Goal: Task Accomplishment & Management: Complete application form

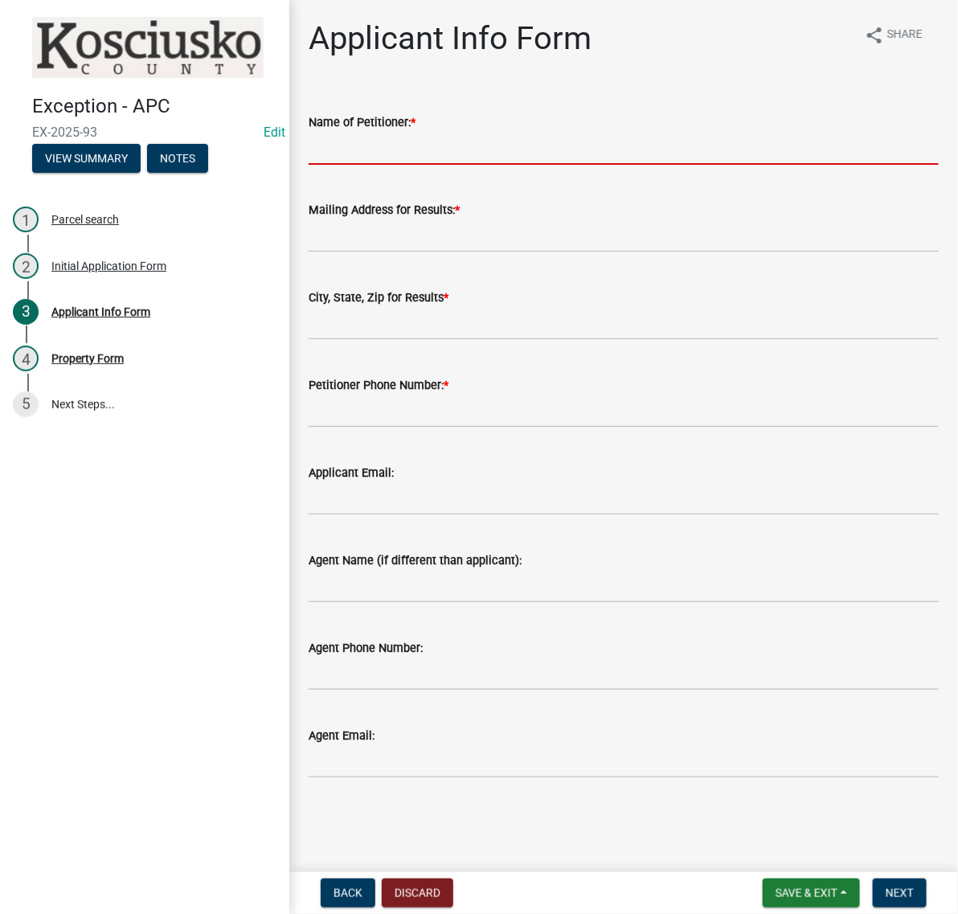
drag, startPoint x: 366, startPoint y: 187, endPoint x: 375, endPoint y: 182, distance: 9.7
click at [366, 165] on input "Name of Petitioner: *" at bounding box center [624, 148] width 630 height 33
type input "k"
type input "KEVIN BORKHOLDER"
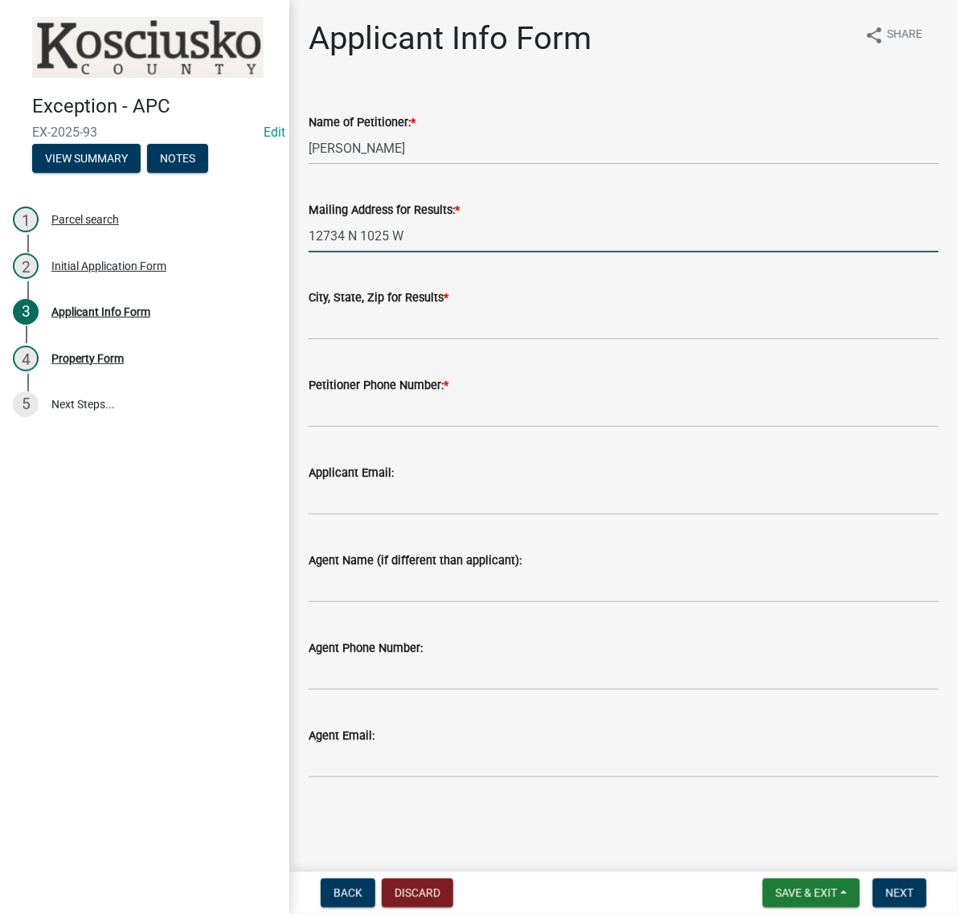
type input "12734 N 1025 W"
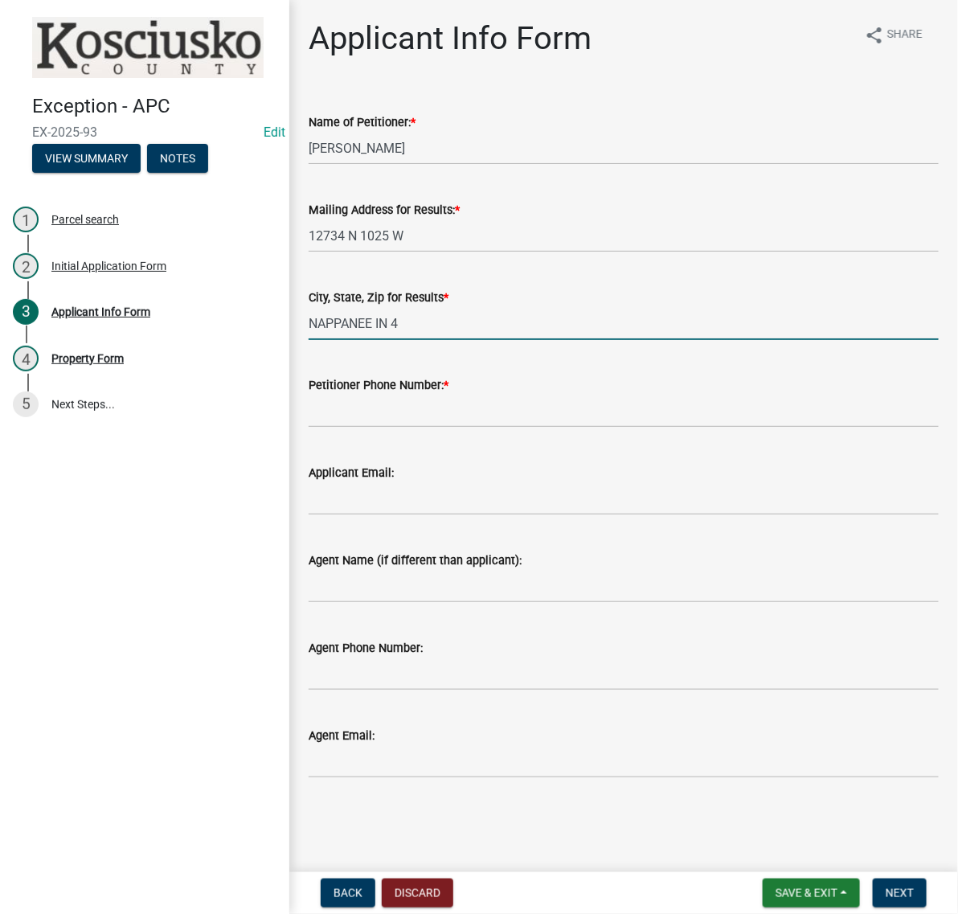
type input "NAPPANEE IN 46550"
click at [403, 428] on input "Petitioner Phone Number: *" at bounding box center [624, 411] width 630 height 33
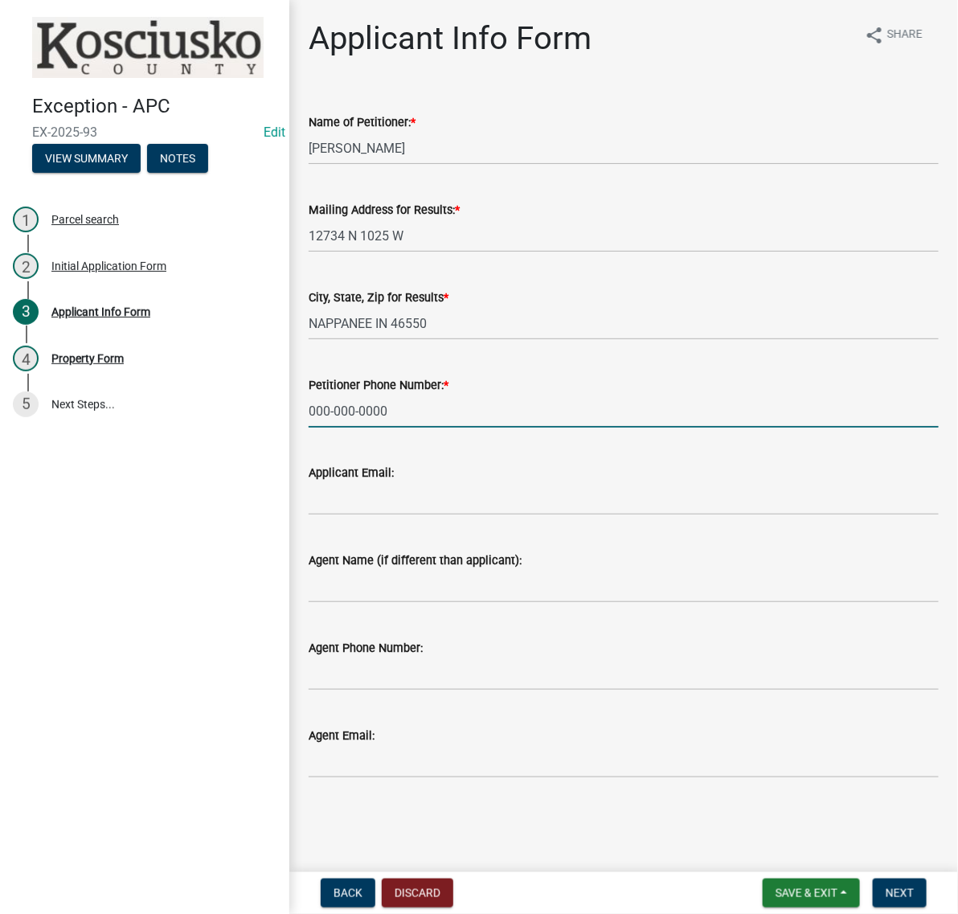
scroll to position [186, 0]
type input "000-000-0000"
click at [343, 570] on input "Agent Name (if different than applicant):" at bounding box center [624, 586] width 630 height 33
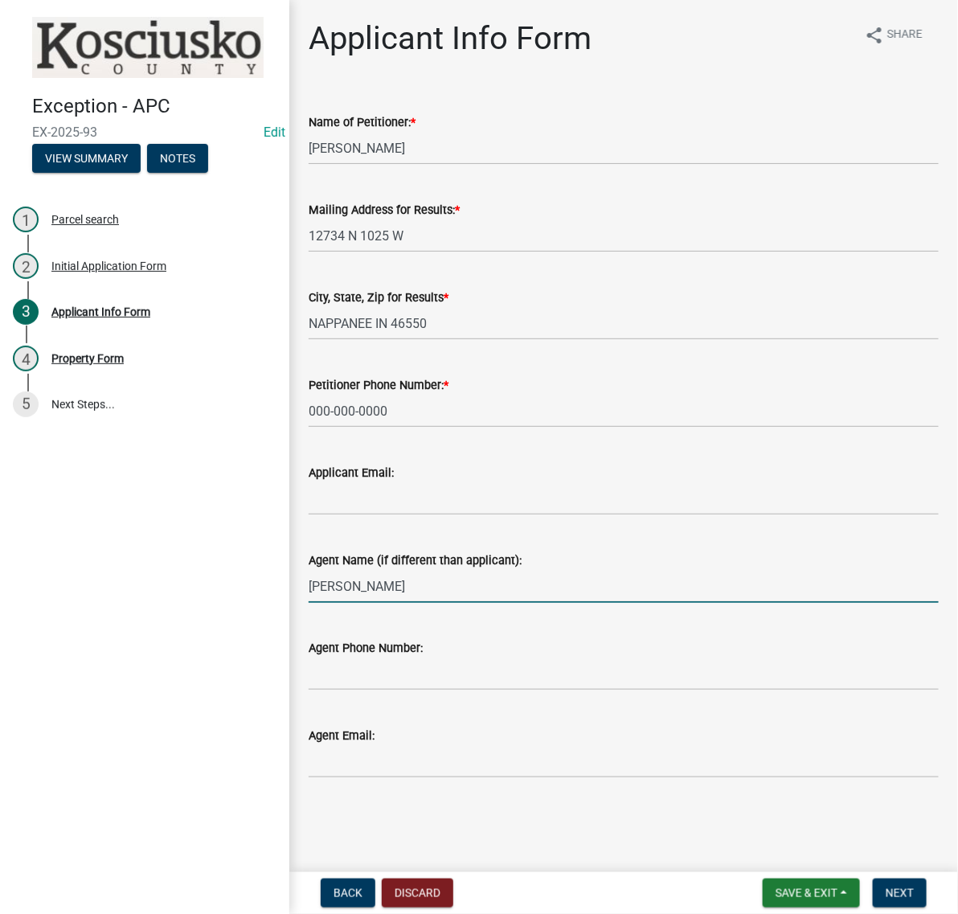
type input "STEVE SNYDER"
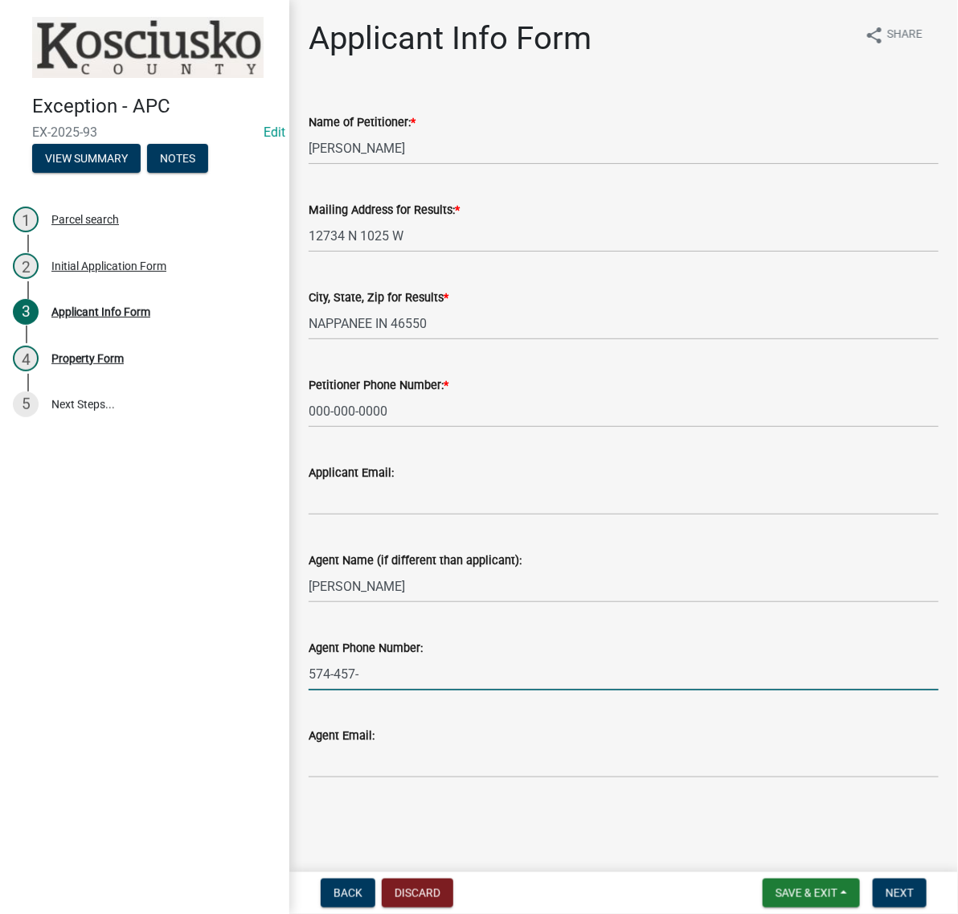
type input "574-457-3300"
click at [886, 887] on span "Next" at bounding box center [900, 893] width 28 height 13
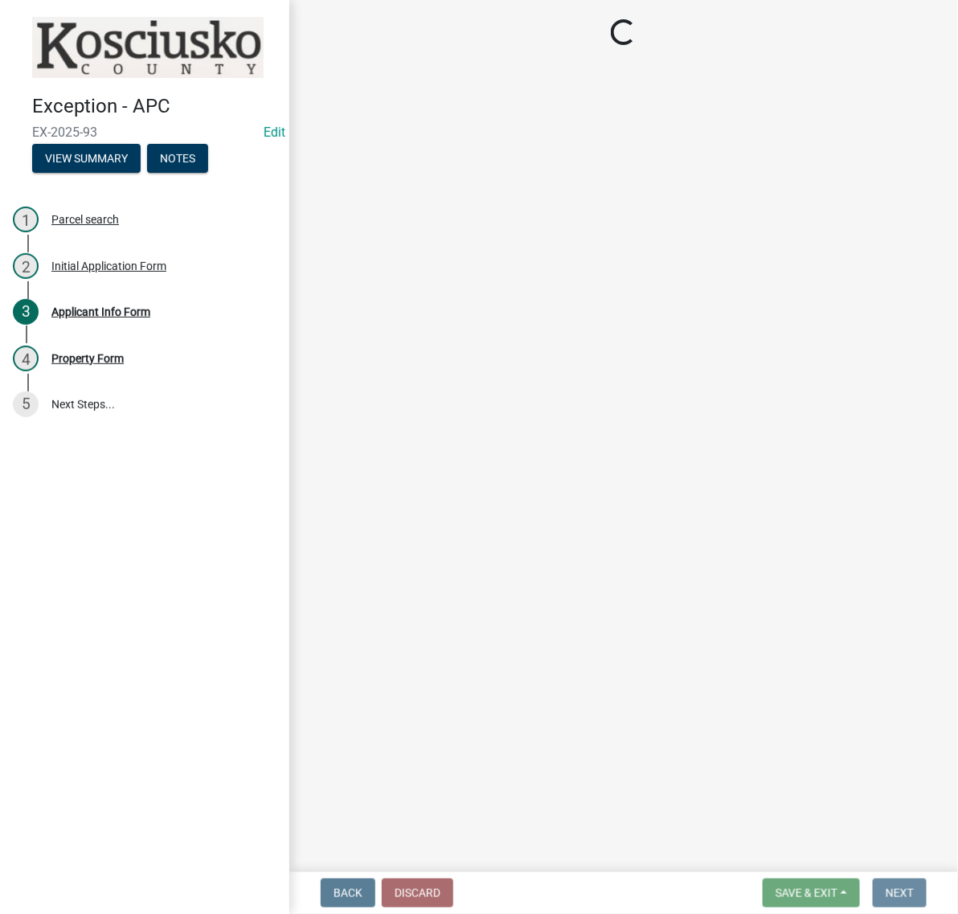
scroll to position [0, 0]
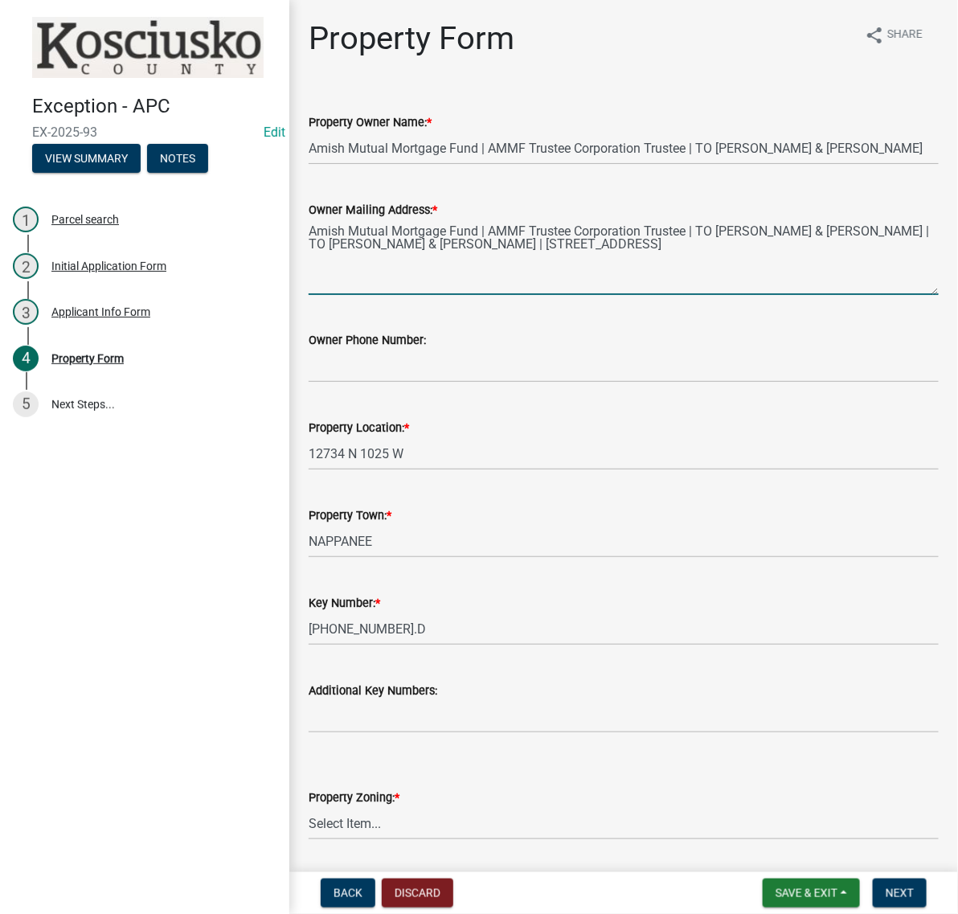
click at [704, 295] on textarea "Amish Mutual Mortgage Fund | AMMF Trustee Corporation Trustee | TO Kevin D & Kr…" at bounding box center [624, 257] width 630 height 76
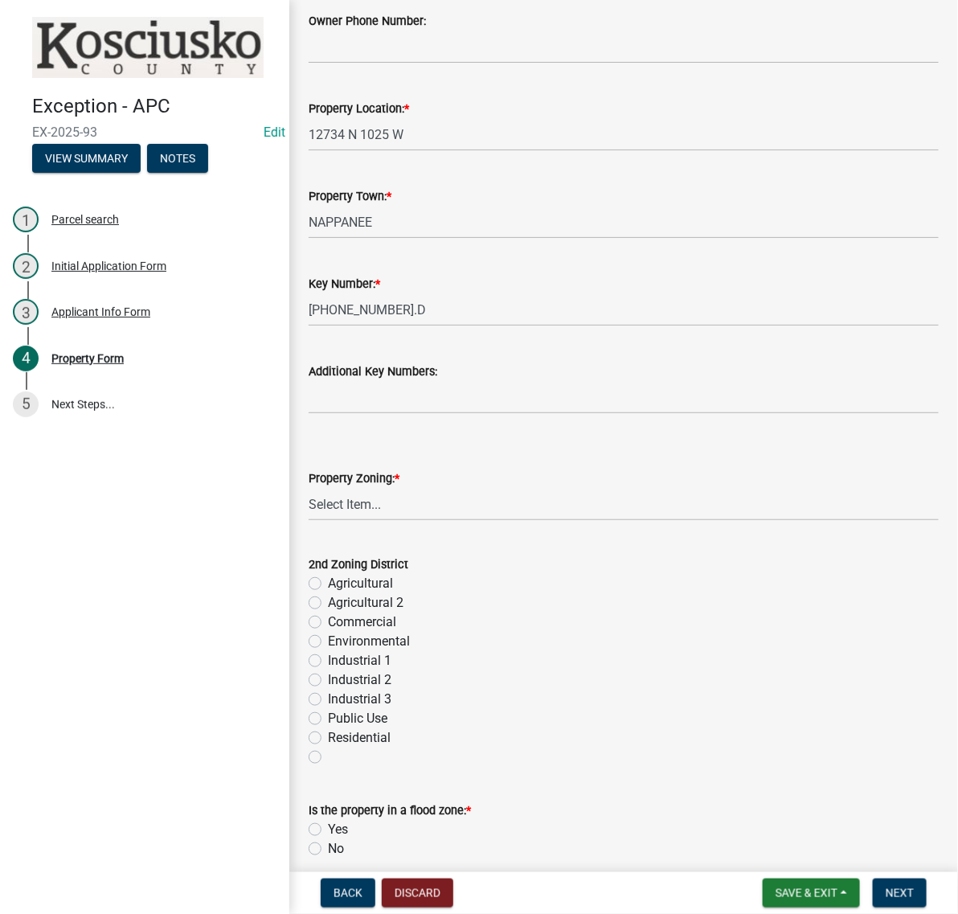
scroll to position [402, 0]
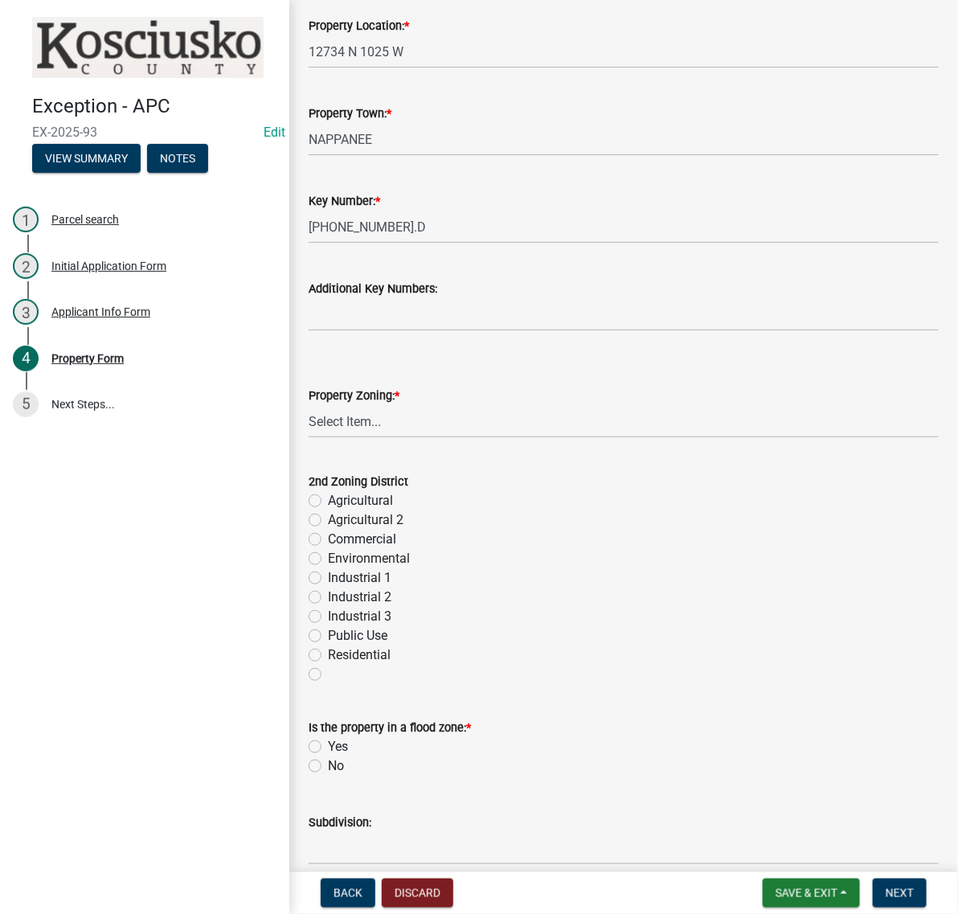
type textarea "12734 N 1025 W | Nappanee, IN 46550"
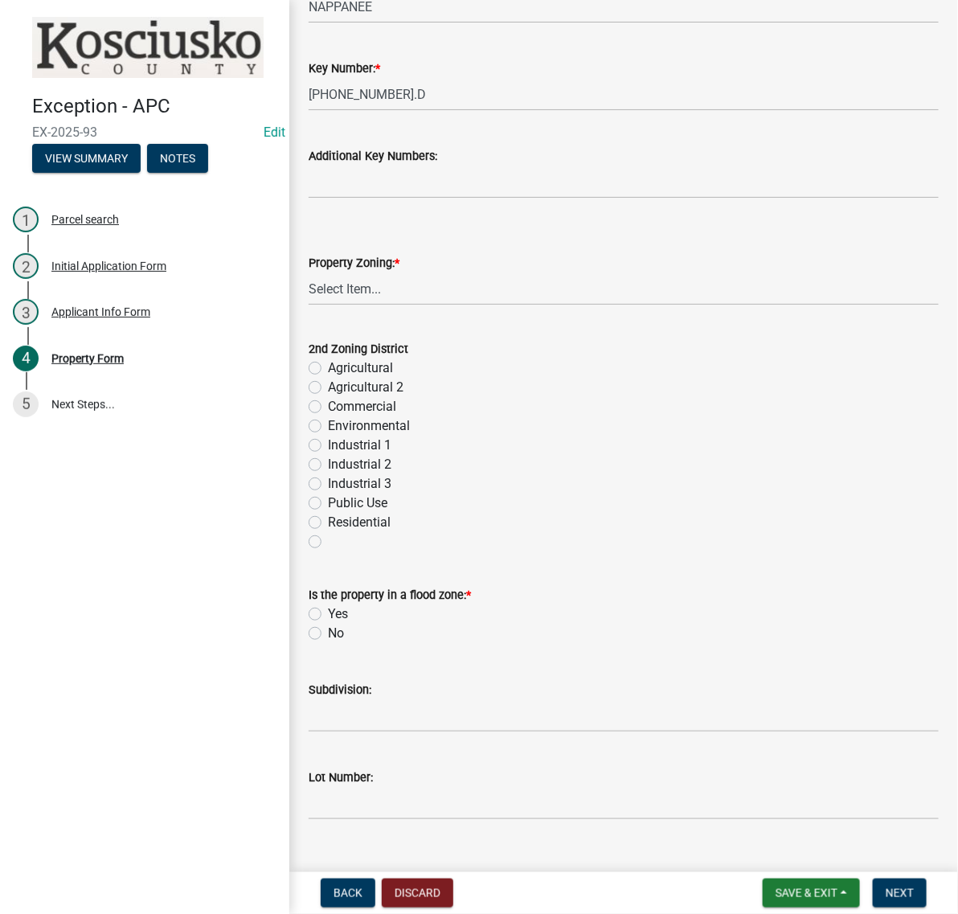
scroll to position [703, 0]
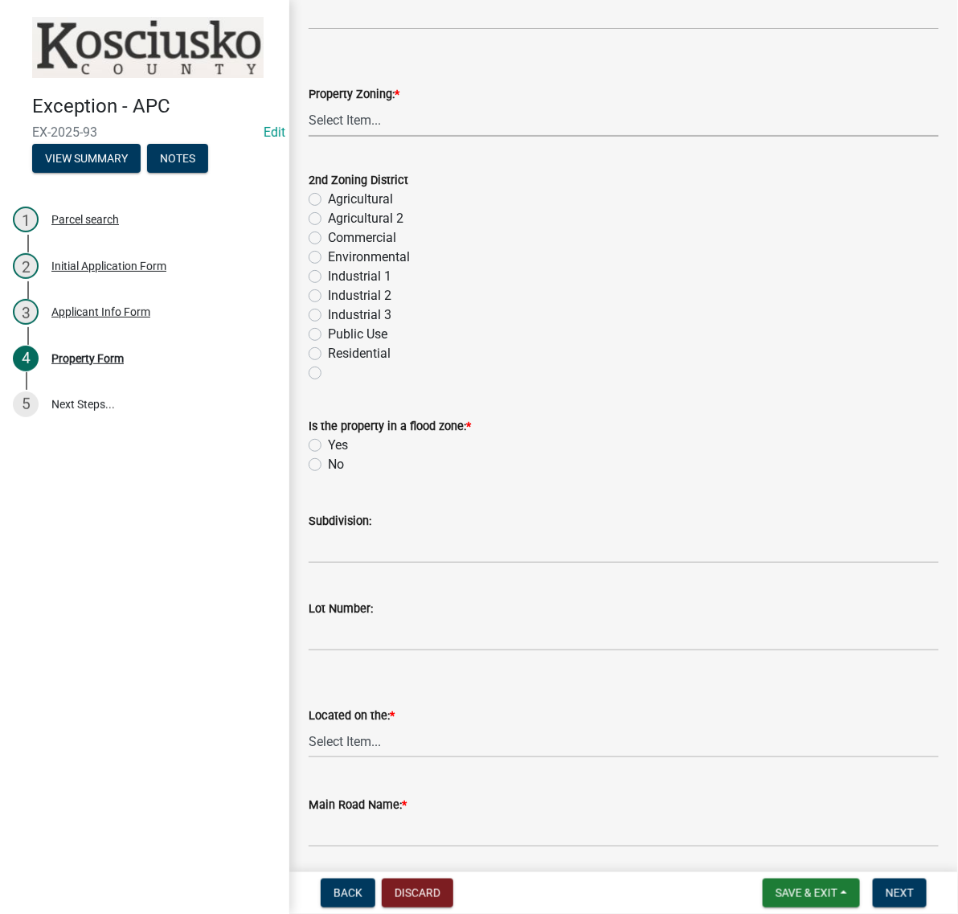
click at [358, 137] on select "Select Item... Agricultural Agricultural 2 Commercial Environmental Industrial …" at bounding box center [624, 120] width 630 height 33
click at [314, 137] on select "Select Item... Agricultural Agricultural 2 Commercial Environmental Industrial …" at bounding box center [624, 120] width 630 height 33
select select "ea119d11-e52e-4559-b746-af06211fe819"
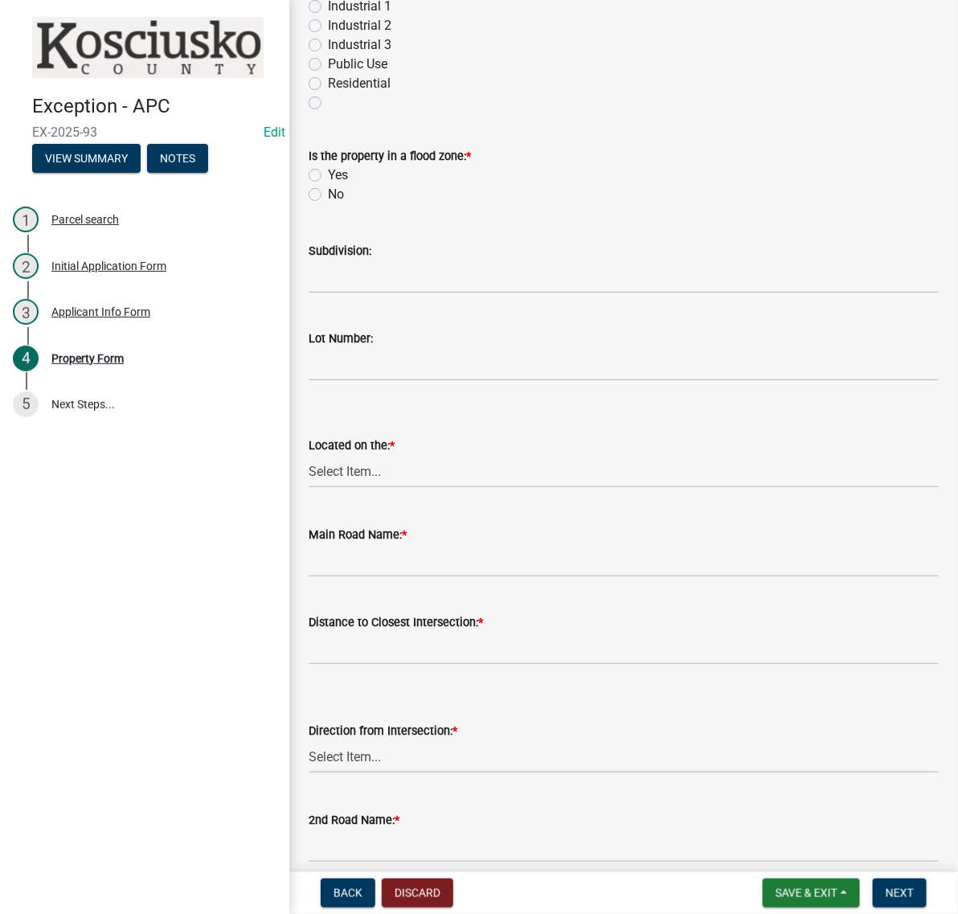
scroll to position [1005, 0]
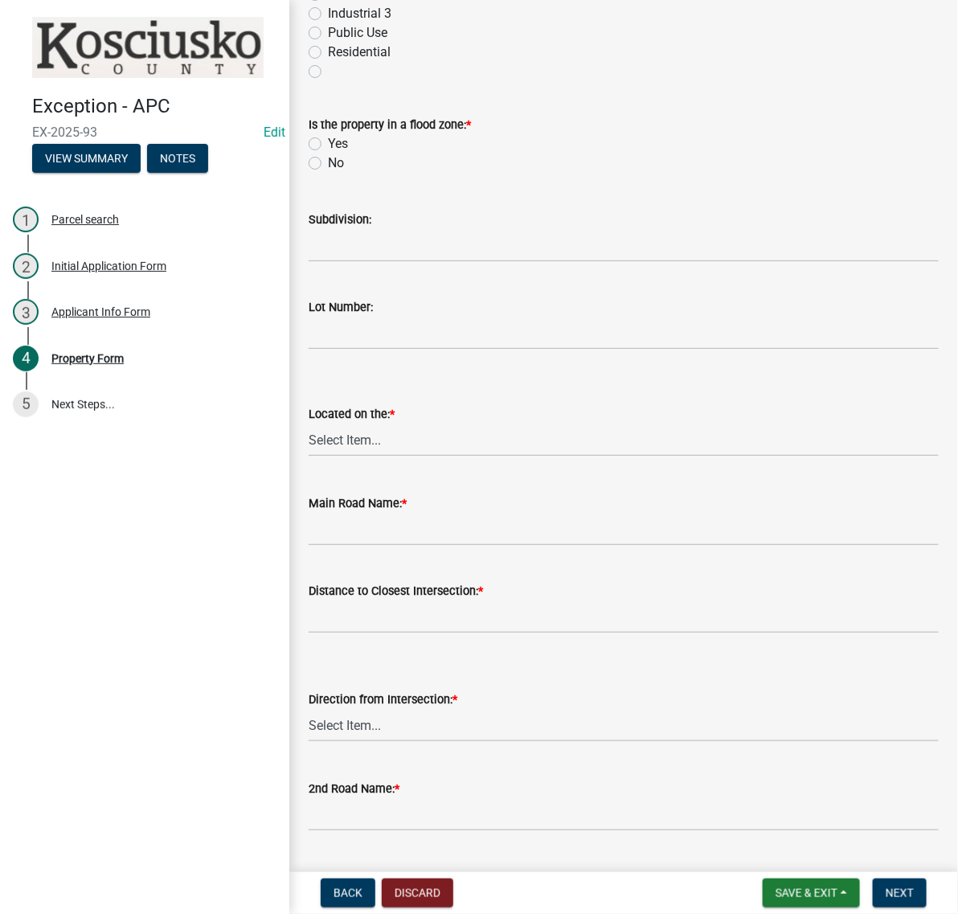
click at [328, 173] on label "No" at bounding box center [336, 163] width 16 height 19
click at [328, 164] on input "No" at bounding box center [333, 159] width 10 height 10
radio input "true"
click at [328, 154] on label "Yes" at bounding box center [338, 143] width 20 height 19
click at [328, 145] on input "Yes" at bounding box center [333, 139] width 10 height 10
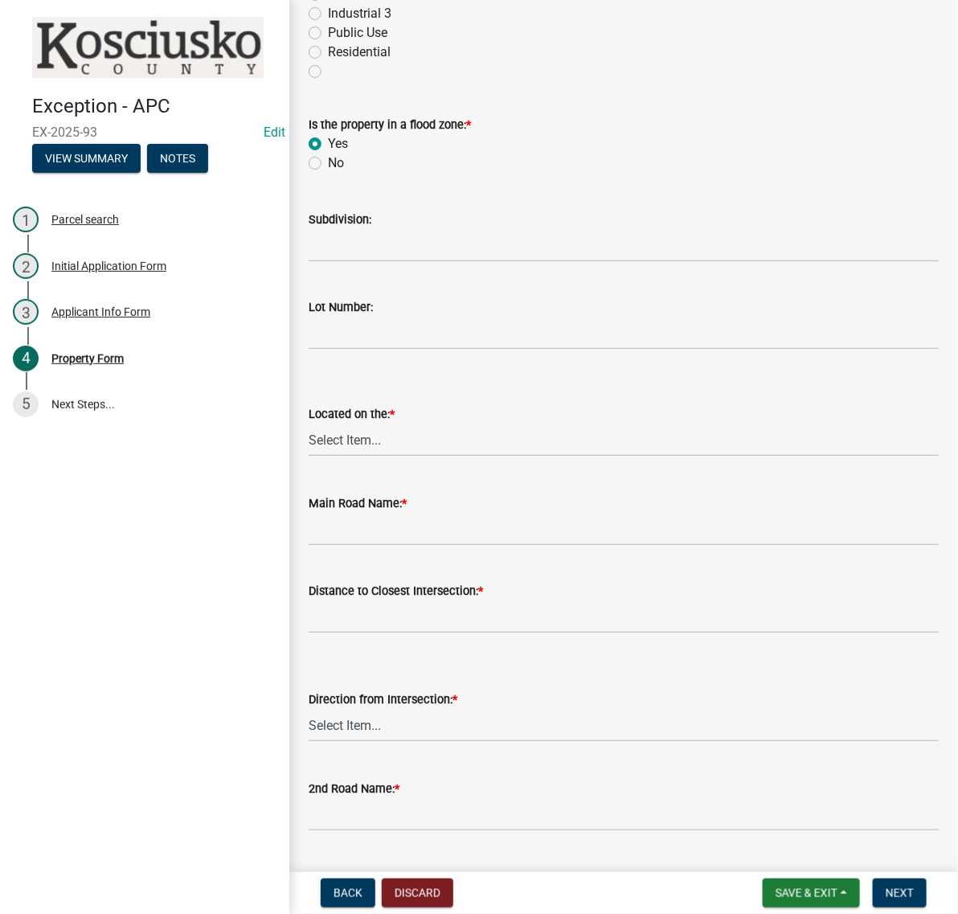
radio input "true"
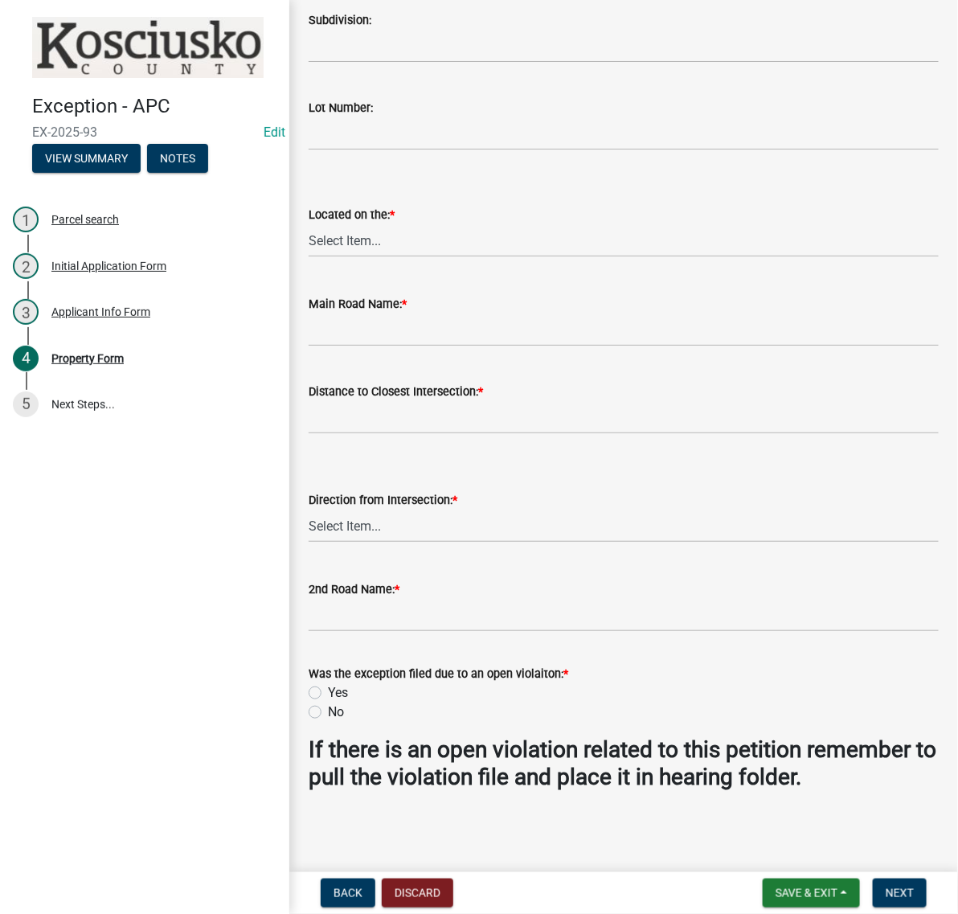
scroll to position [1407, 0]
click at [376, 257] on select "Select Item... N NE NW E S SE SW W" at bounding box center [624, 240] width 630 height 33
click at [314, 257] on select "Select Item... N NE NW E S SE SW W" at bounding box center [624, 240] width 630 height 33
select select "4176fecb-d316-4212-8a07-a2c2b108a9ea"
click at [348, 346] on input "Main Road Name: *" at bounding box center [624, 330] width 630 height 33
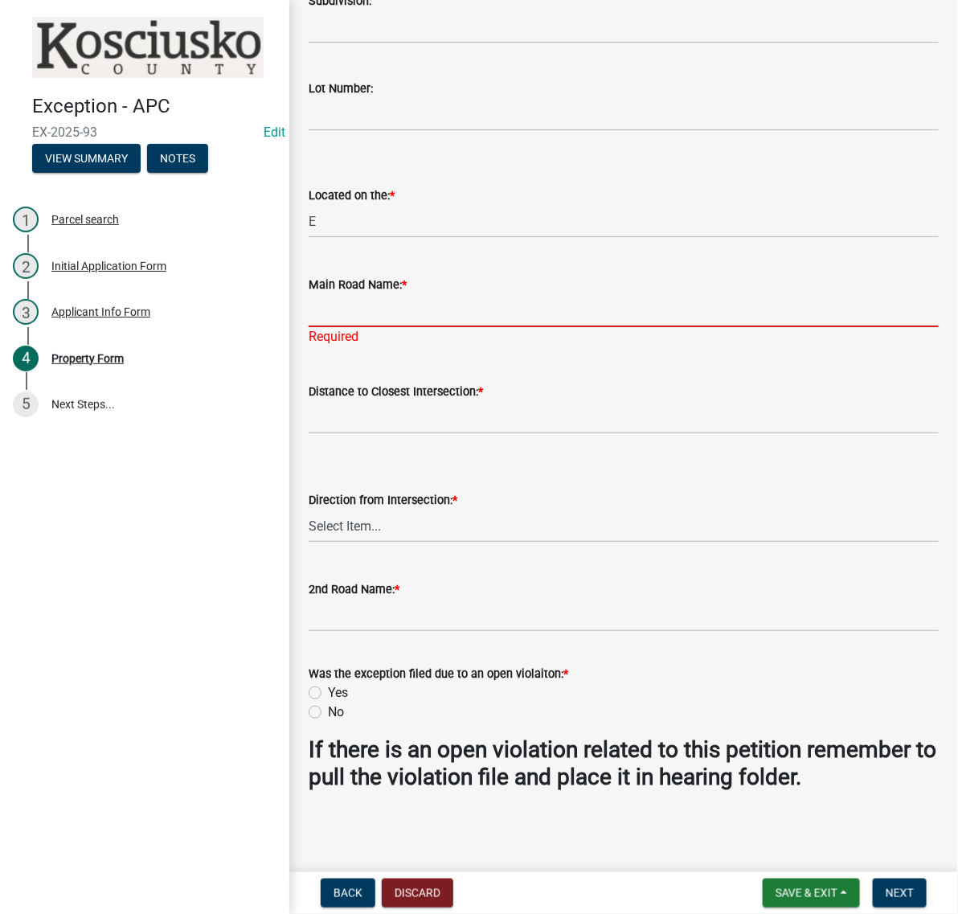
click at [346, 327] on input "Main Road Name: *" at bounding box center [624, 310] width 630 height 33
type input "1025 W"
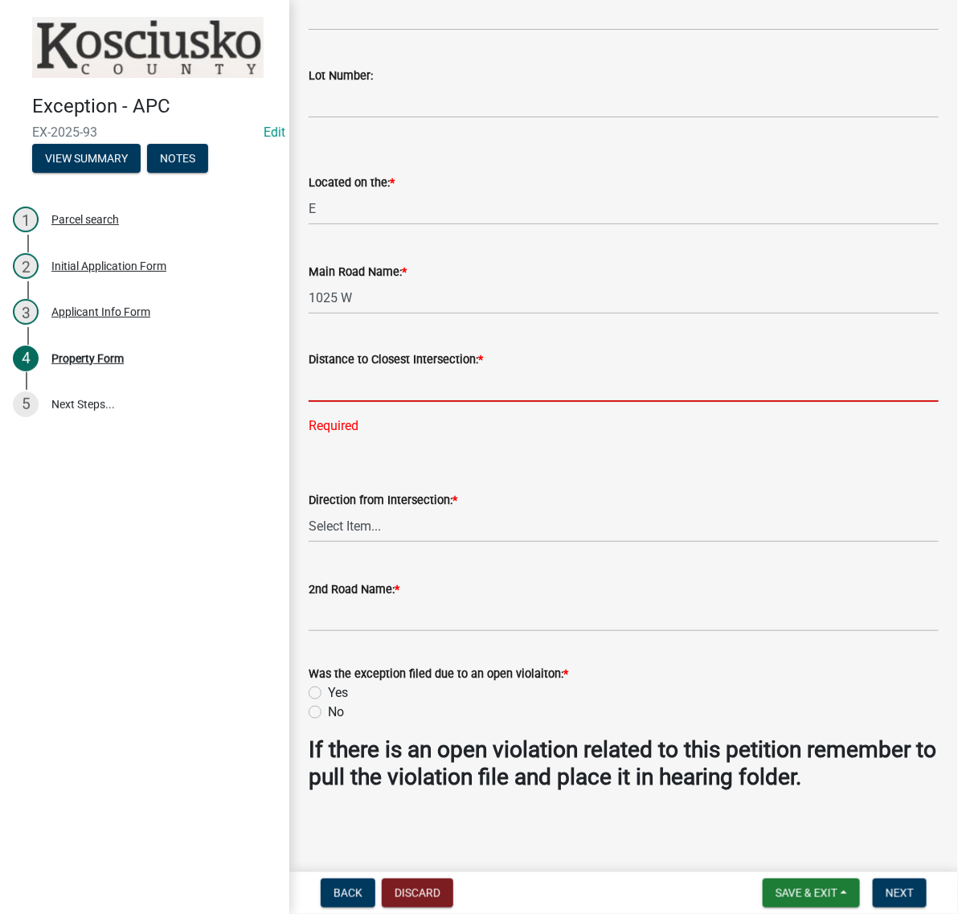
click at [344, 402] on input "text" at bounding box center [624, 385] width 630 height 33
type input "1234"
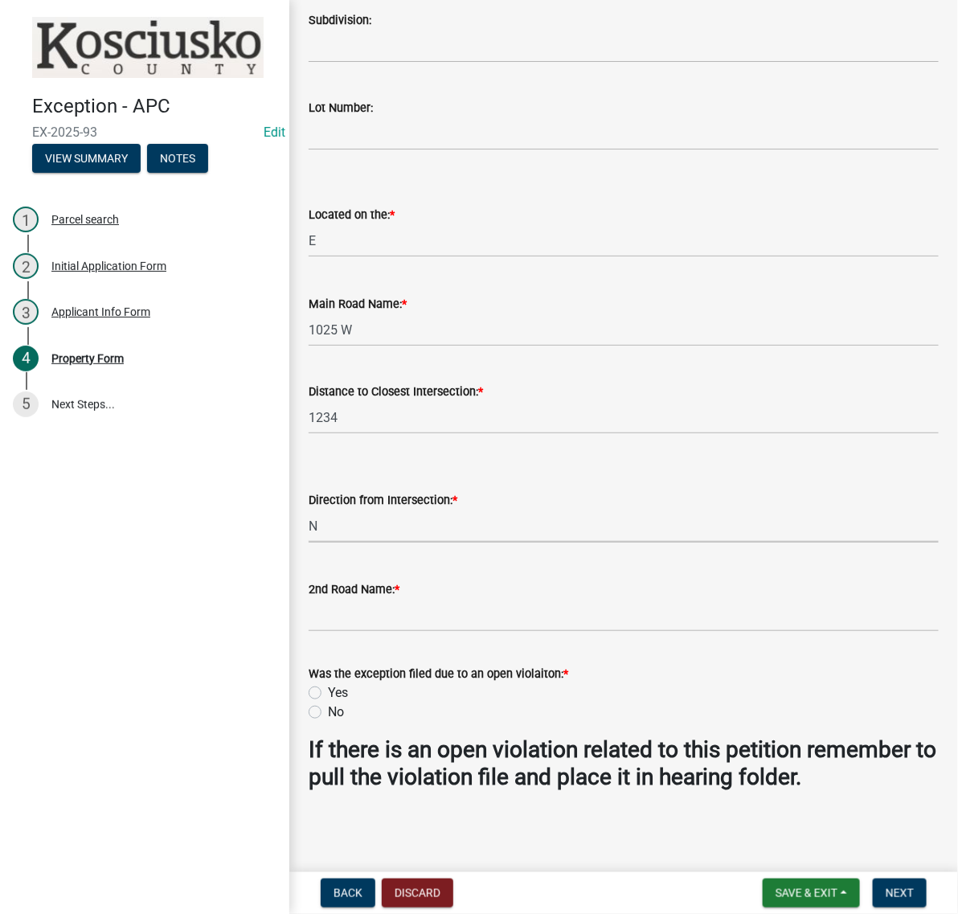
select select "fd9ce8ad-1a15-40a3-baa4-1d2fcbc16e1e"
click at [350, 632] on input "2nd Road Name: *" at bounding box center [624, 615] width 630 height 33
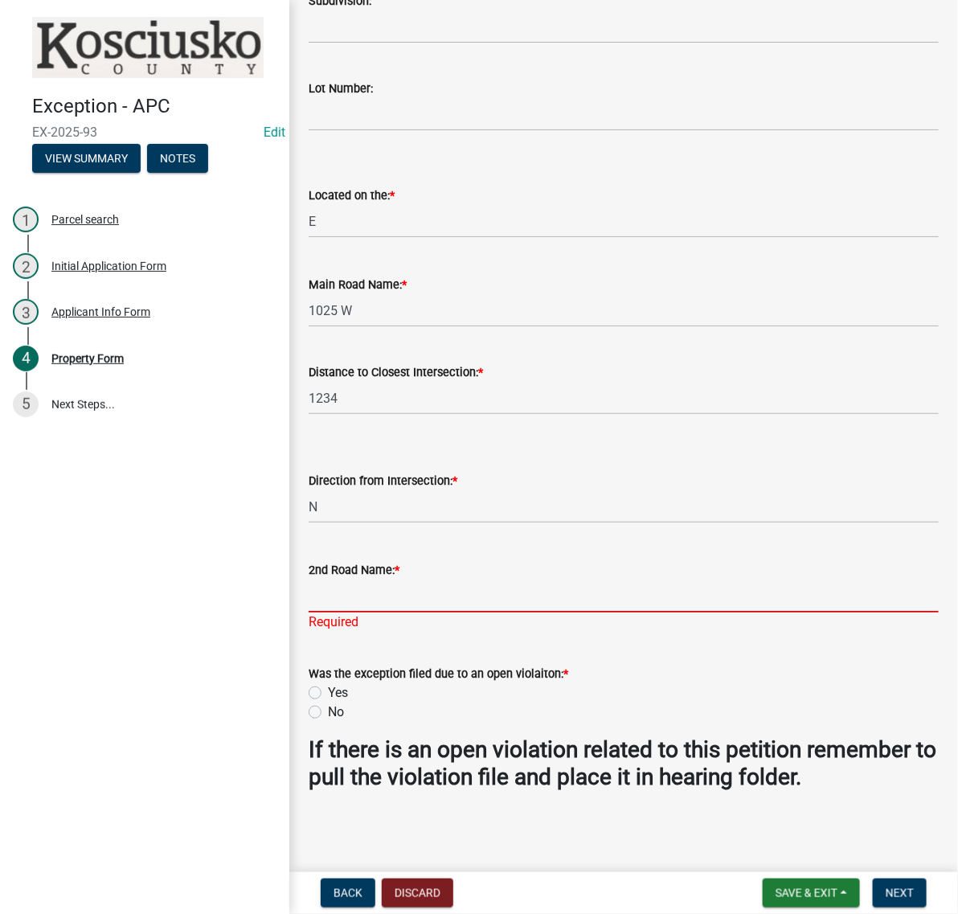
click at [318, 613] on input "2nd Road Name: *" at bounding box center [624, 596] width 630 height 33
type input "HEPTON RD"
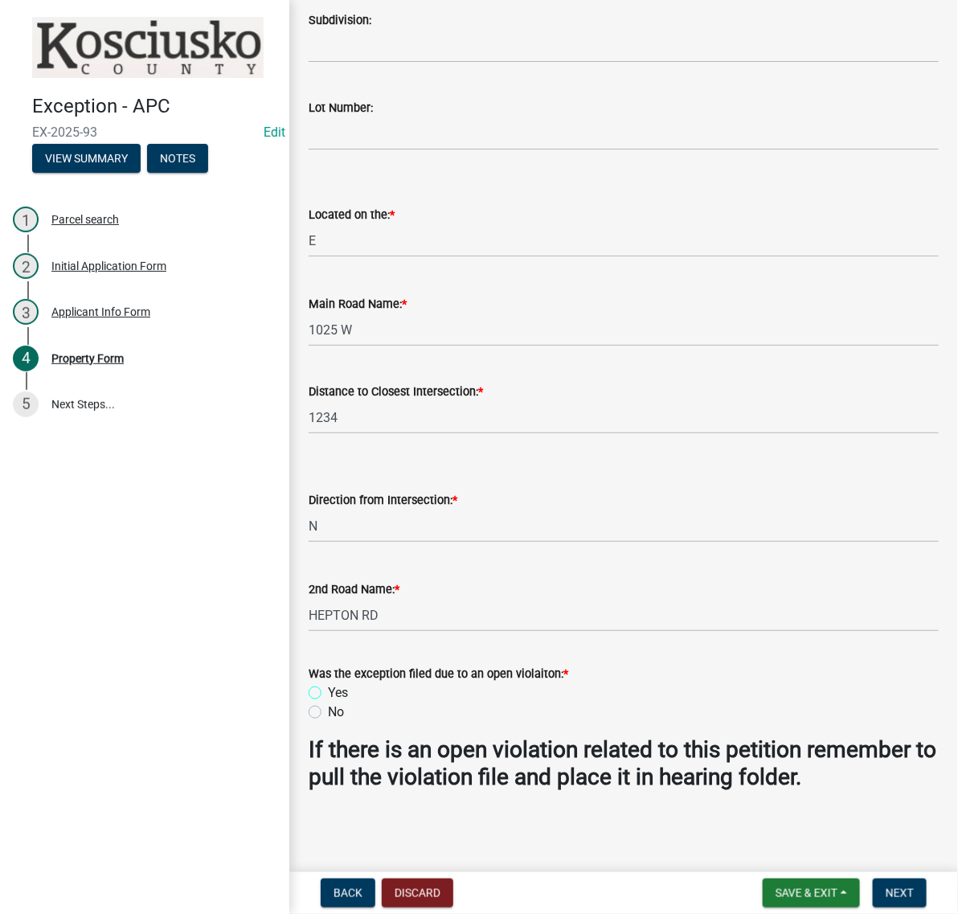
scroll to position [1737, 0]
click at [328, 703] on label "No" at bounding box center [336, 712] width 16 height 19
click at [328, 703] on input "No" at bounding box center [333, 708] width 10 height 10
radio input "true"
click at [886, 887] on span "Next" at bounding box center [900, 893] width 28 height 13
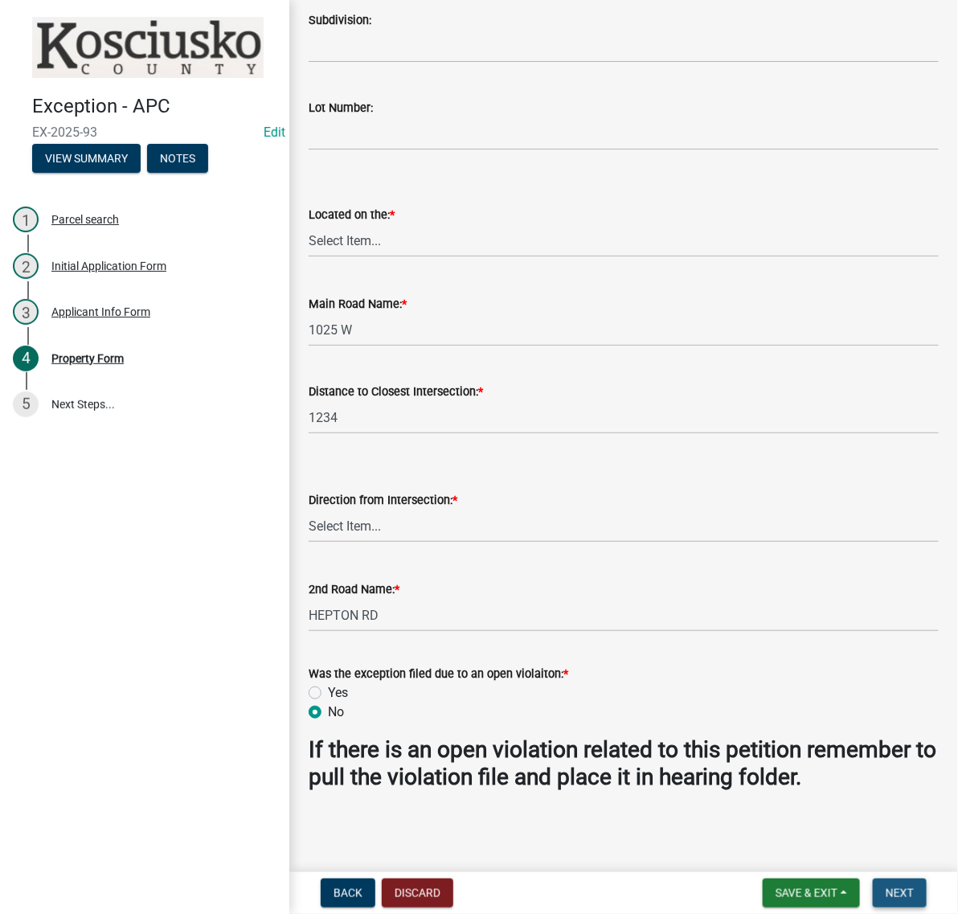
scroll to position [0, 0]
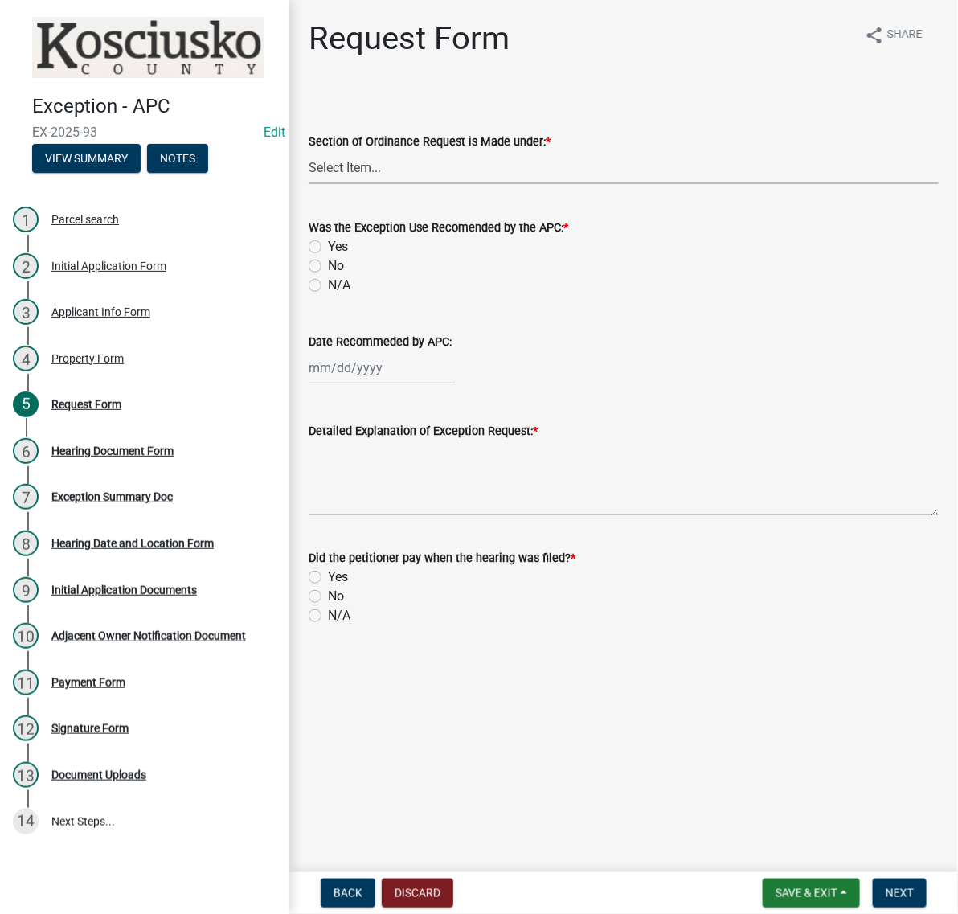
click at [386, 184] on select "Select Item... 2.14 Table A 3.5 Acc. No Res. 3.5 Table D Acc. Bldg. Size 3.21 H…" at bounding box center [624, 167] width 630 height 33
click at [314, 184] on select "Select Item... 2.14 Table A 3.5 Acc. No Res. 3.5 Table D Acc. Bldg. Size 3.21 H…" at bounding box center [624, 167] width 630 height 33
select select "7d7a1c2c-a1e9-45cd-abee-9fc0d9f64134"
click at [328, 295] on label "N/A" at bounding box center [339, 285] width 23 height 19
click at [328, 286] on input "N/A" at bounding box center [333, 281] width 10 height 10
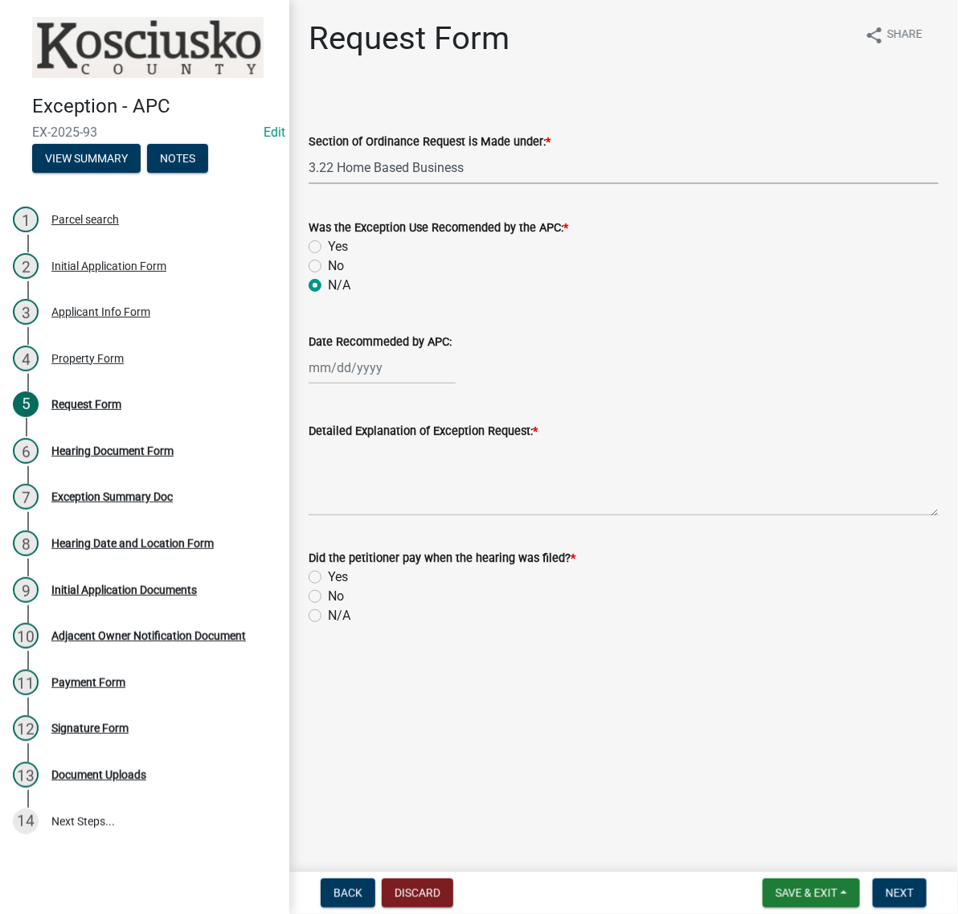
radio input "true"
click at [435, 516] on textarea "Detailed Explanation of Exception Request: *" at bounding box center [624, 479] width 630 height 76
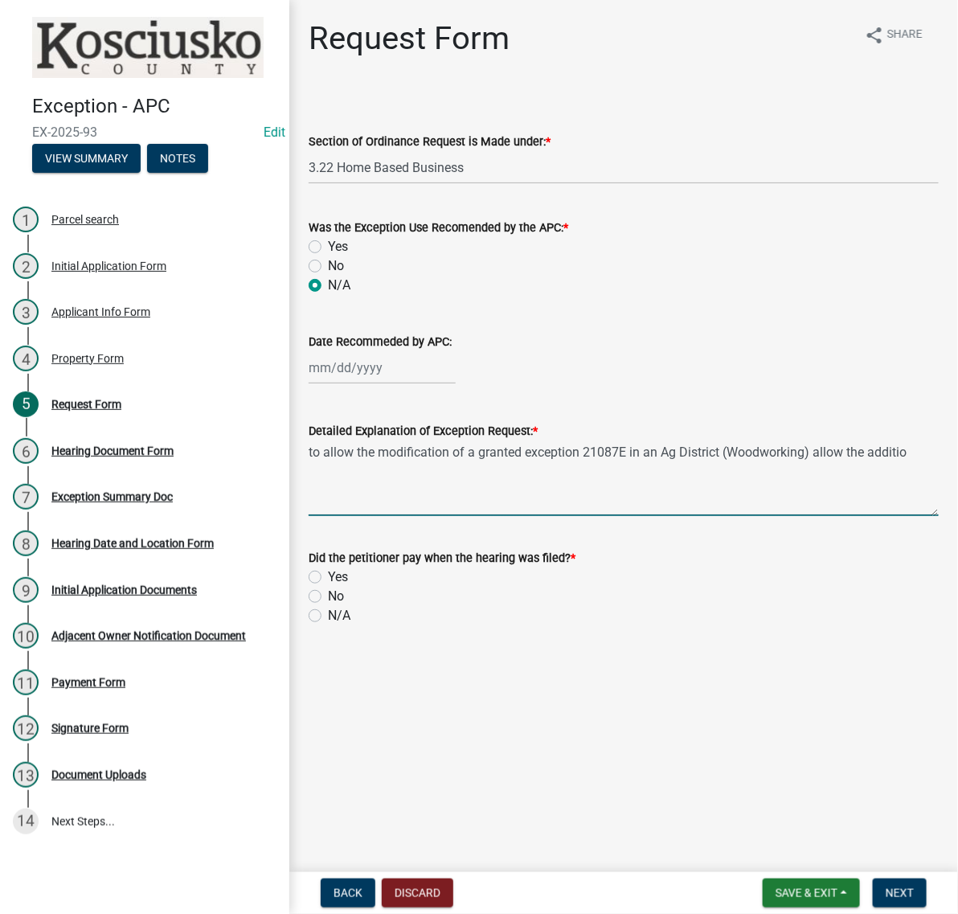
click at [368, 516] on textarea "to allow the modification of a granted exception 21087E in an Ag District (Wood…" at bounding box center [624, 479] width 630 height 76
click at [424, 516] on textarea "the modification of a granted exception 21087E in an Ag District (Woodworking) …" at bounding box center [624, 479] width 630 height 76
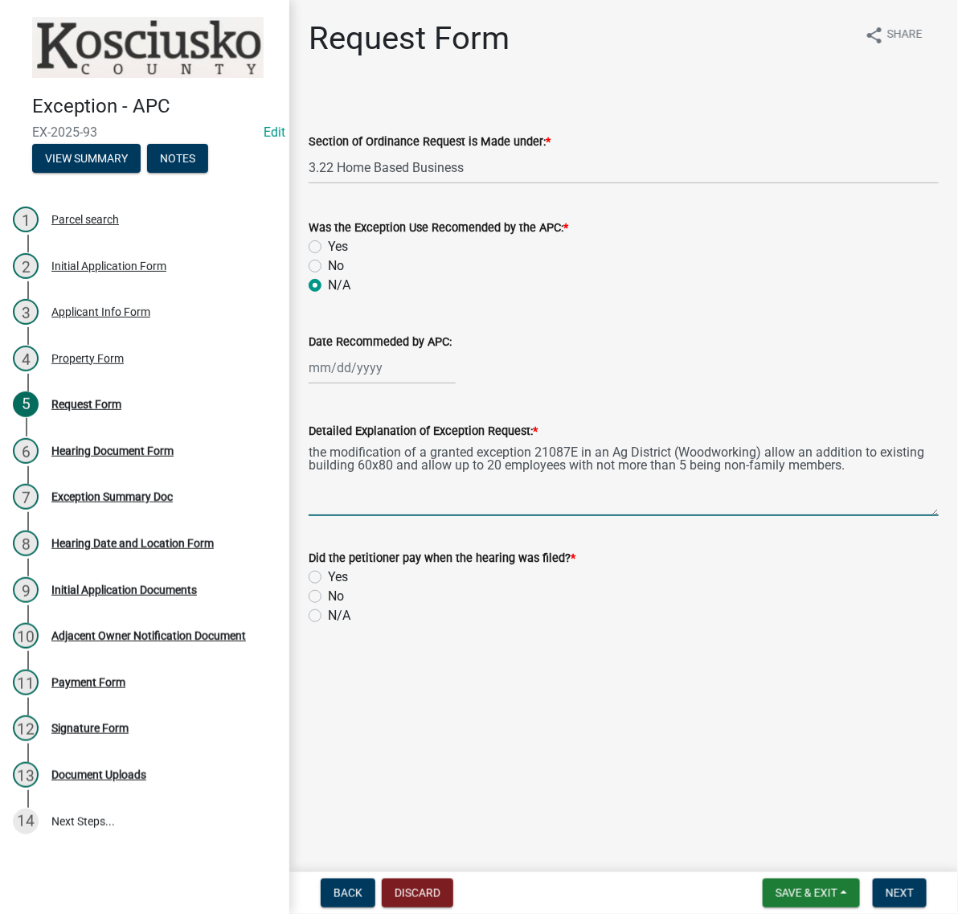
click at [415, 516] on textarea "the modification of a granted exception 21087E in an Ag District (Woodworking) …" at bounding box center [624, 479] width 630 height 76
type textarea "the modification of a granted exception 21087E in an Ag District (Woodworking) …"
drag, startPoint x: 320, startPoint y: 744, endPoint x: 334, endPoint y: 746, distance: 13.9
click at [328, 606] on label "No" at bounding box center [336, 596] width 16 height 19
click at [328, 597] on input "No" at bounding box center [333, 592] width 10 height 10
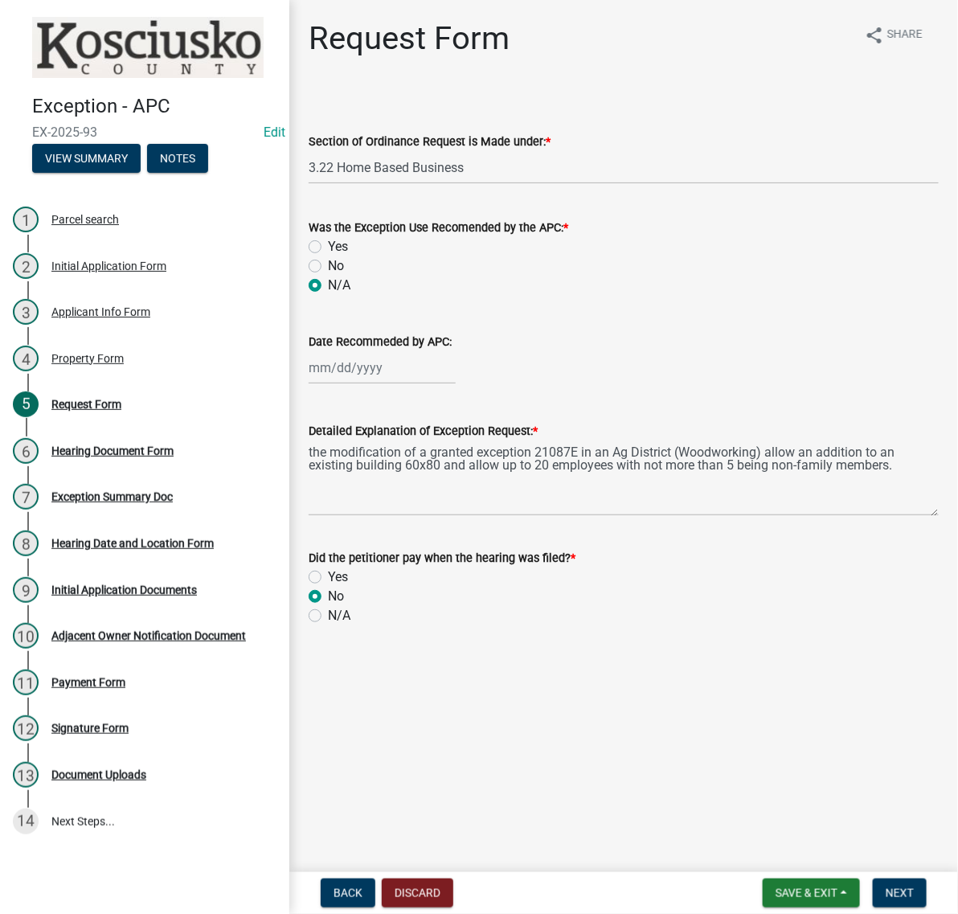
radio input "true"
click at [893, 887] on span "Next" at bounding box center [900, 893] width 28 height 13
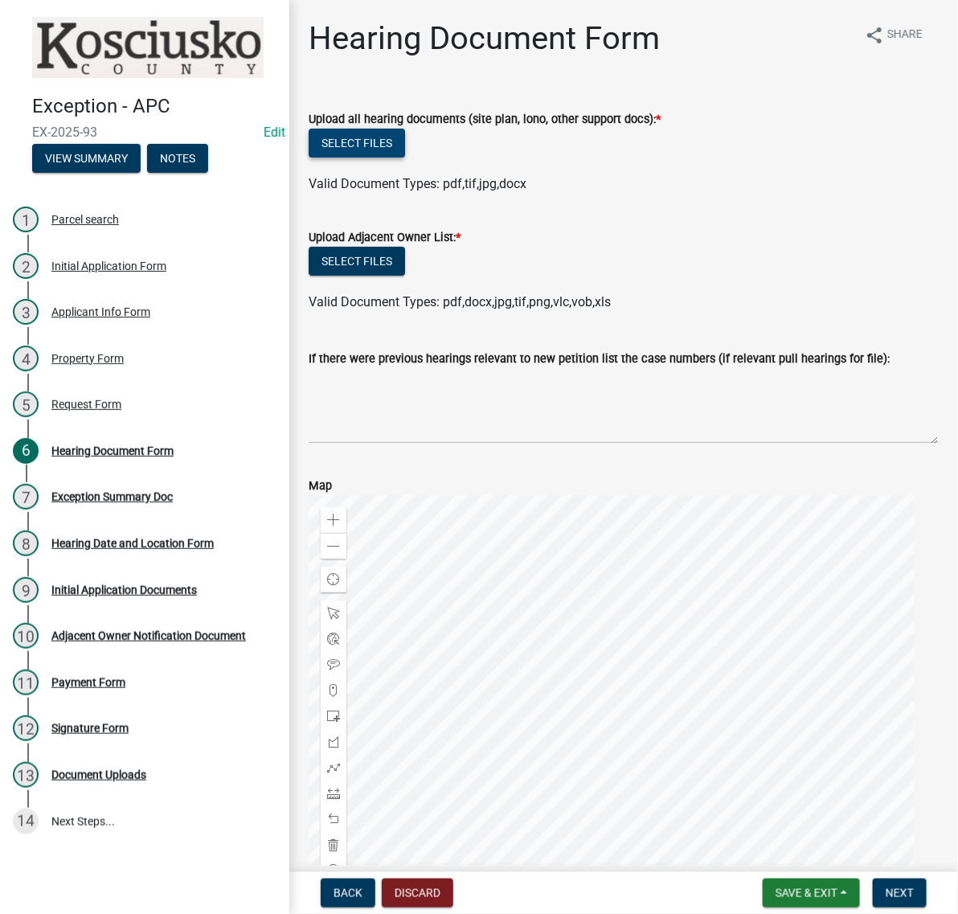
click at [359, 158] on button "Select files" at bounding box center [357, 143] width 96 height 29
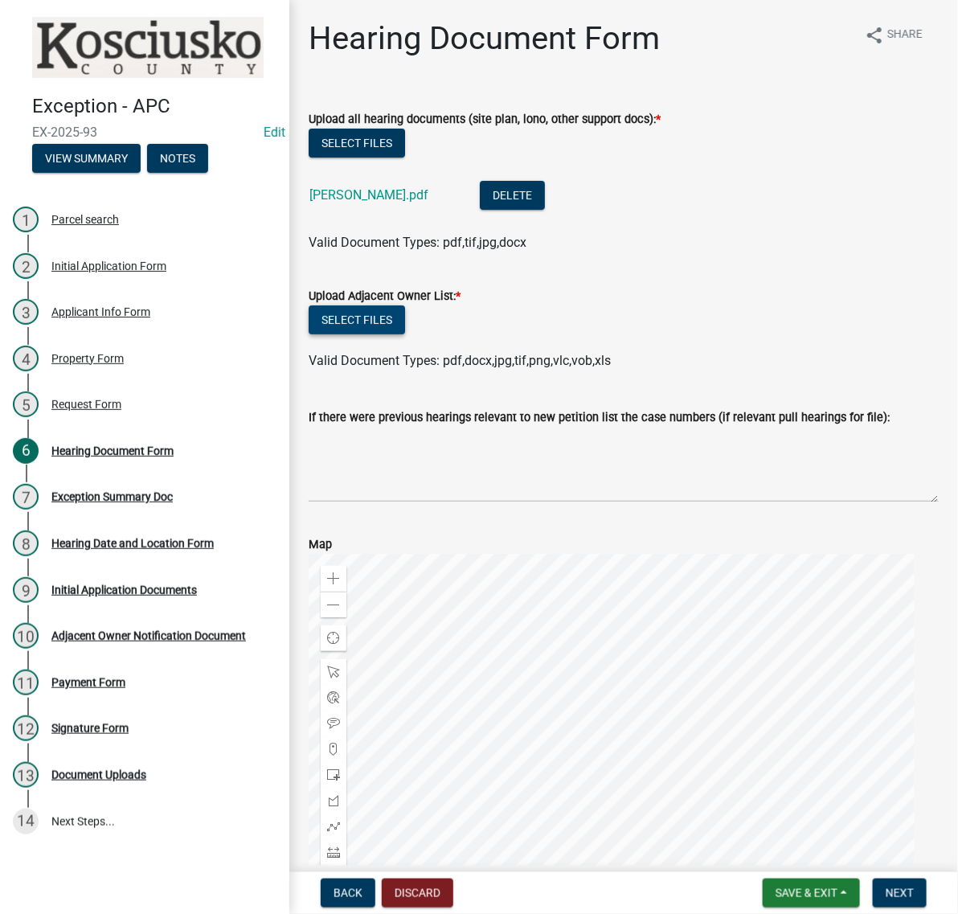
click at [395, 334] on button "Select files" at bounding box center [357, 319] width 96 height 29
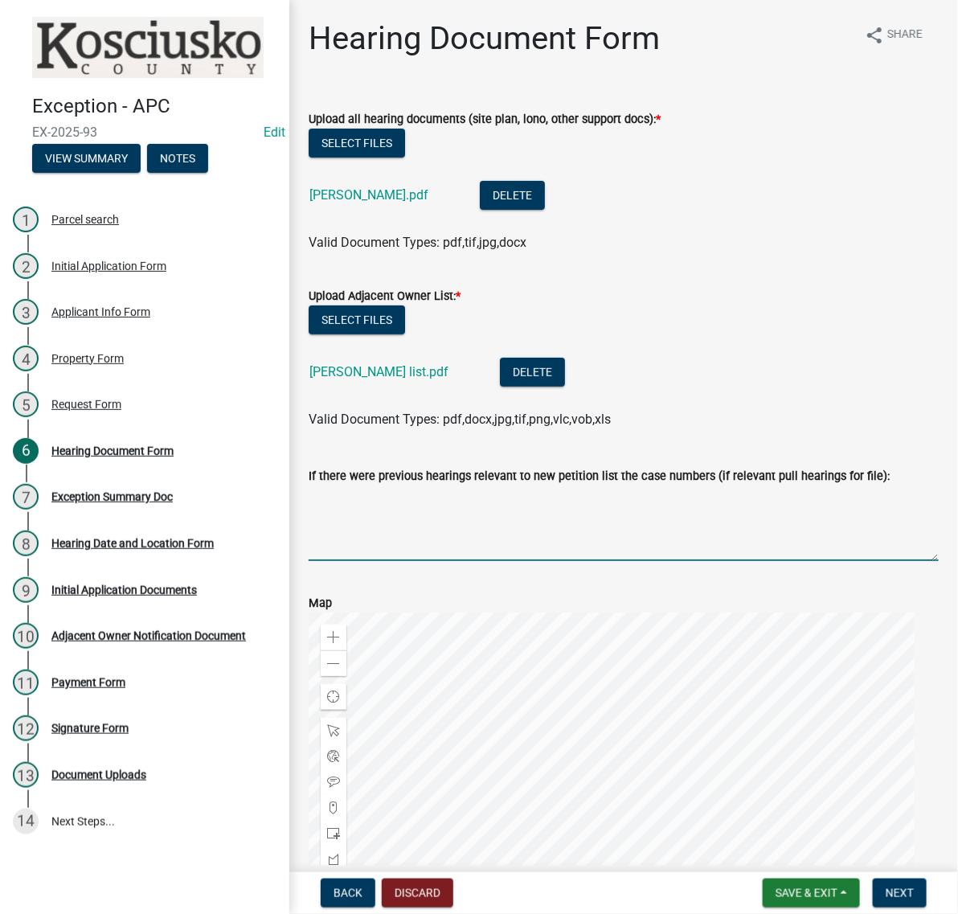
click at [501, 561] on textarea "If there were previous hearings relevant to new petition list the case numbers …" at bounding box center [624, 524] width 630 height 76
type textarea "21087E"
click at [889, 887] on span "Next" at bounding box center [900, 893] width 28 height 13
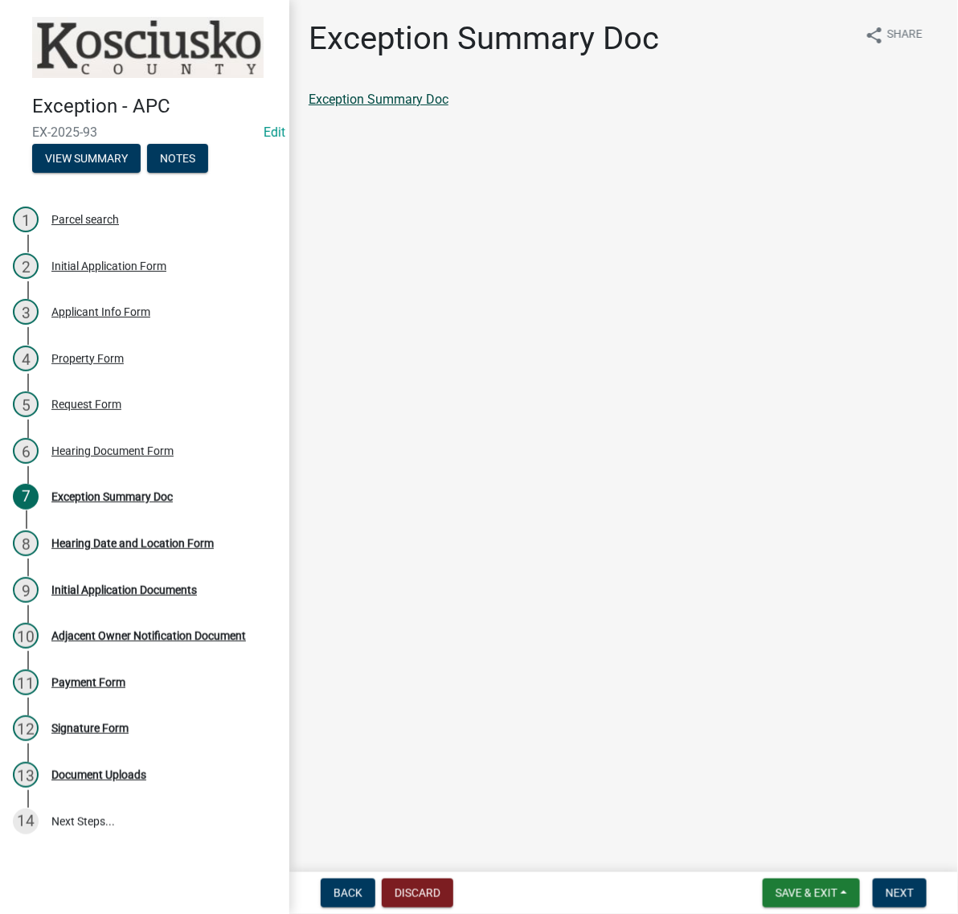
click at [449, 107] on link "Exception Summary Doc" at bounding box center [379, 99] width 140 height 15
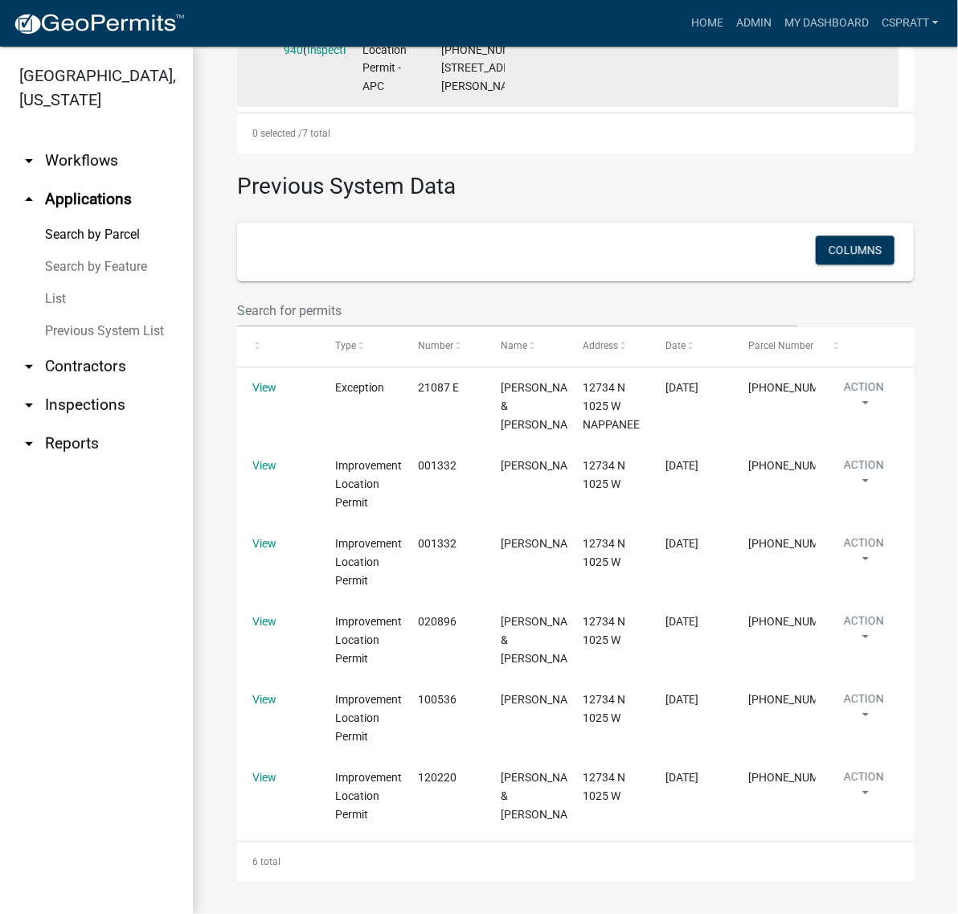
scroll to position [2110, 0]
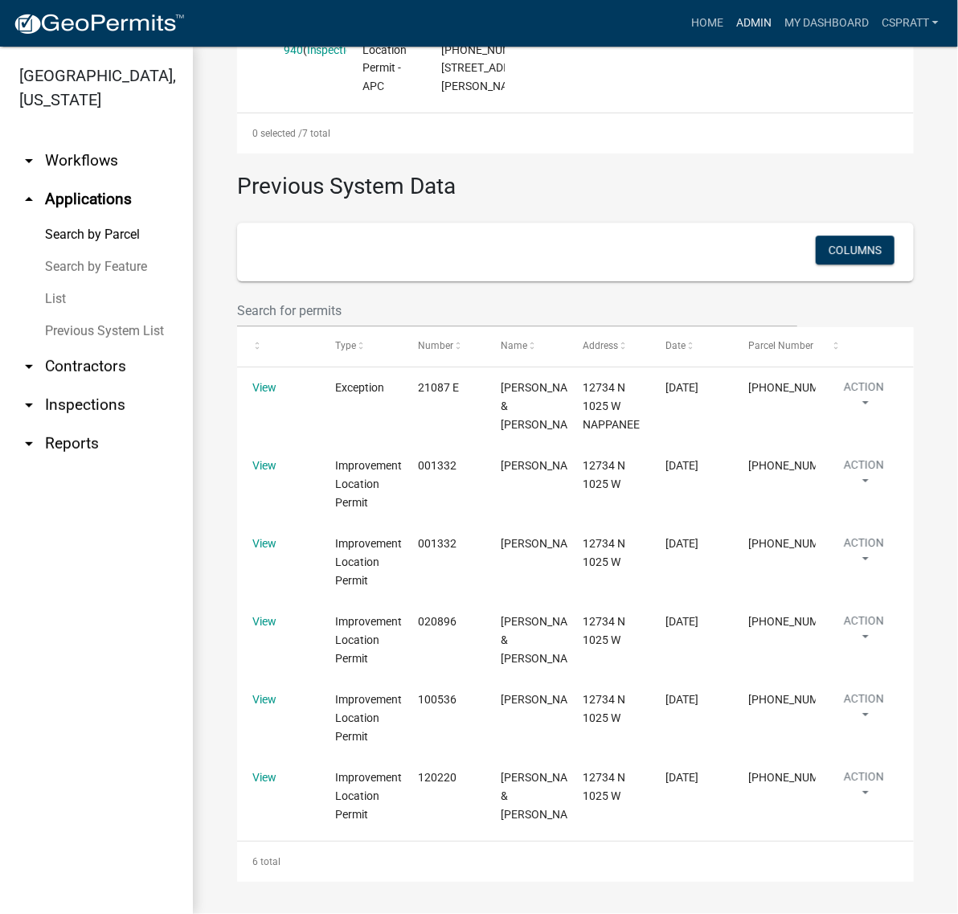
click at [730, 26] on link "Admin" at bounding box center [754, 23] width 48 height 31
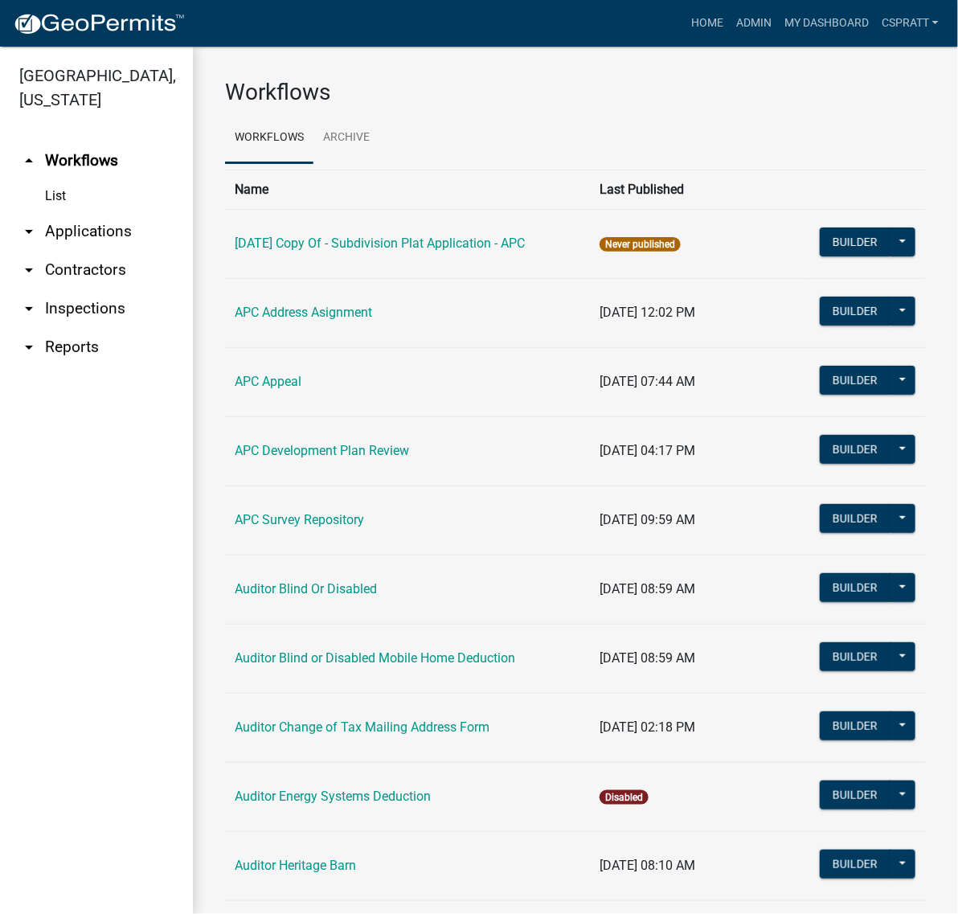
drag, startPoint x: 91, startPoint y: 271, endPoint x: 98, endPoint y: 265, distance: 9.2
click at [91, 251] on link "arrow_drop_down Applications" at bounding box center [96, 231] width 193 height 39
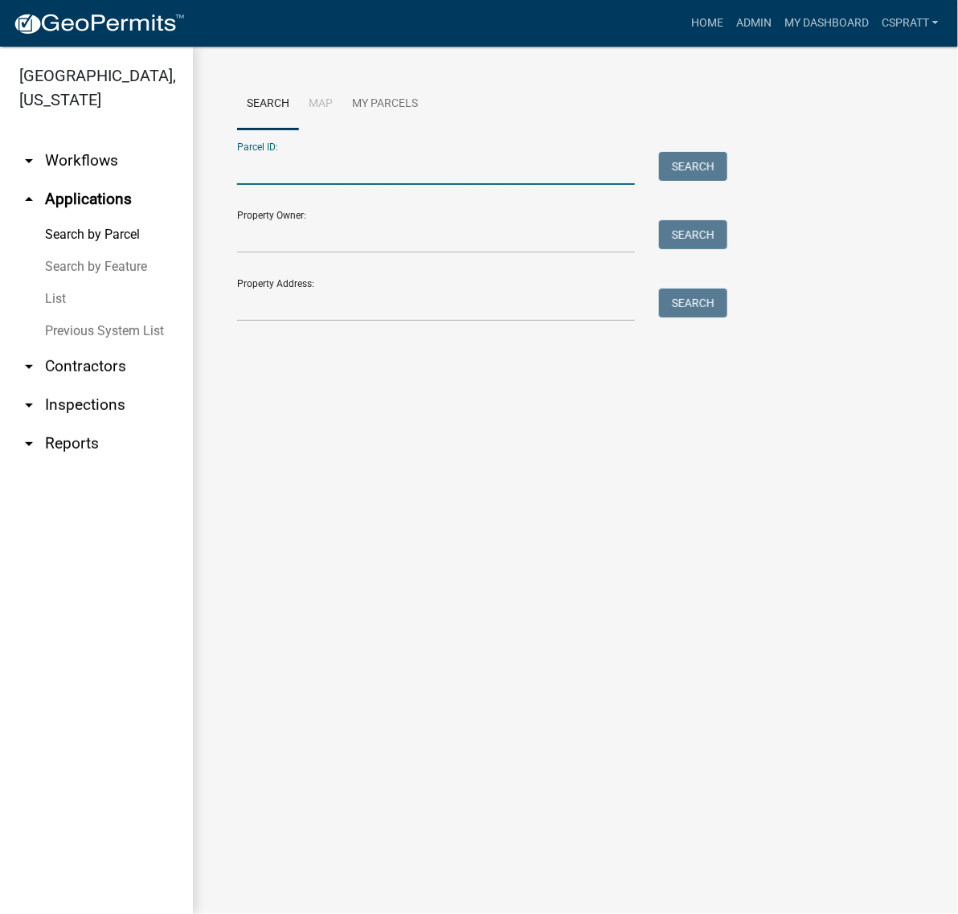
click at [256, 185] on input "Parcel ID:" at bounding box center [436, 168] width 398 height 33
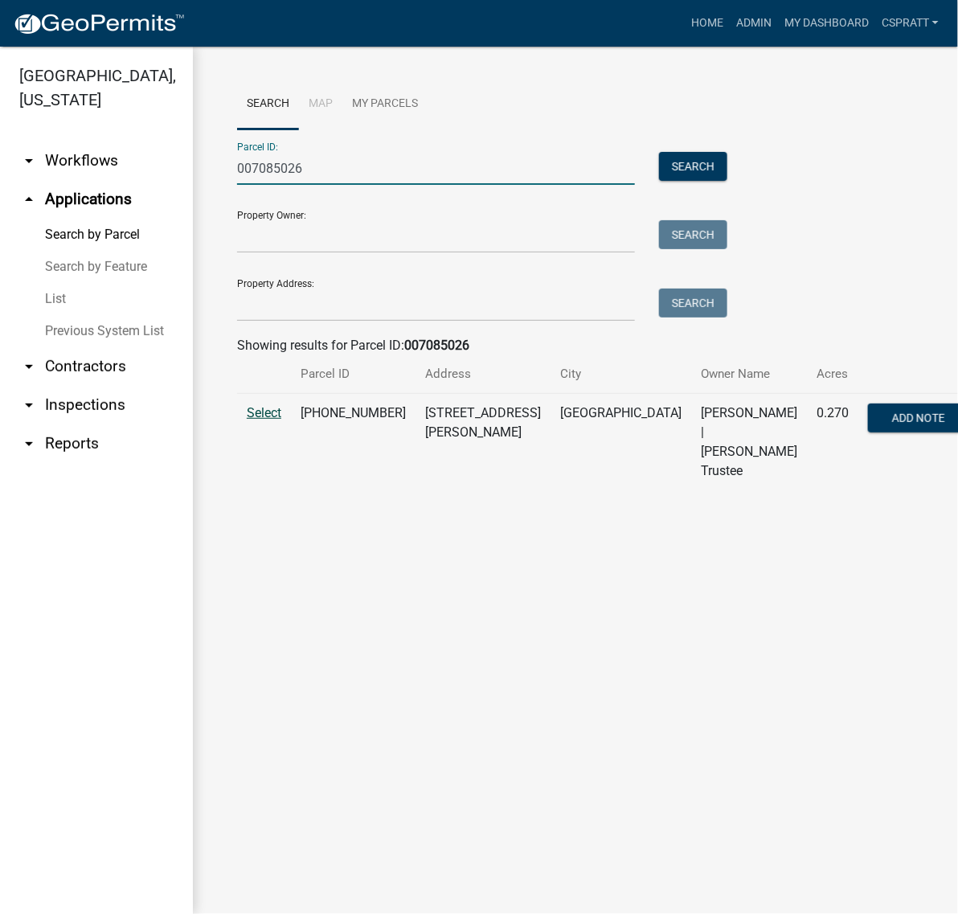
type input "007085026"
click at [280, 420] on span "Select" at bounding box center [264, 412] width 35 height 15
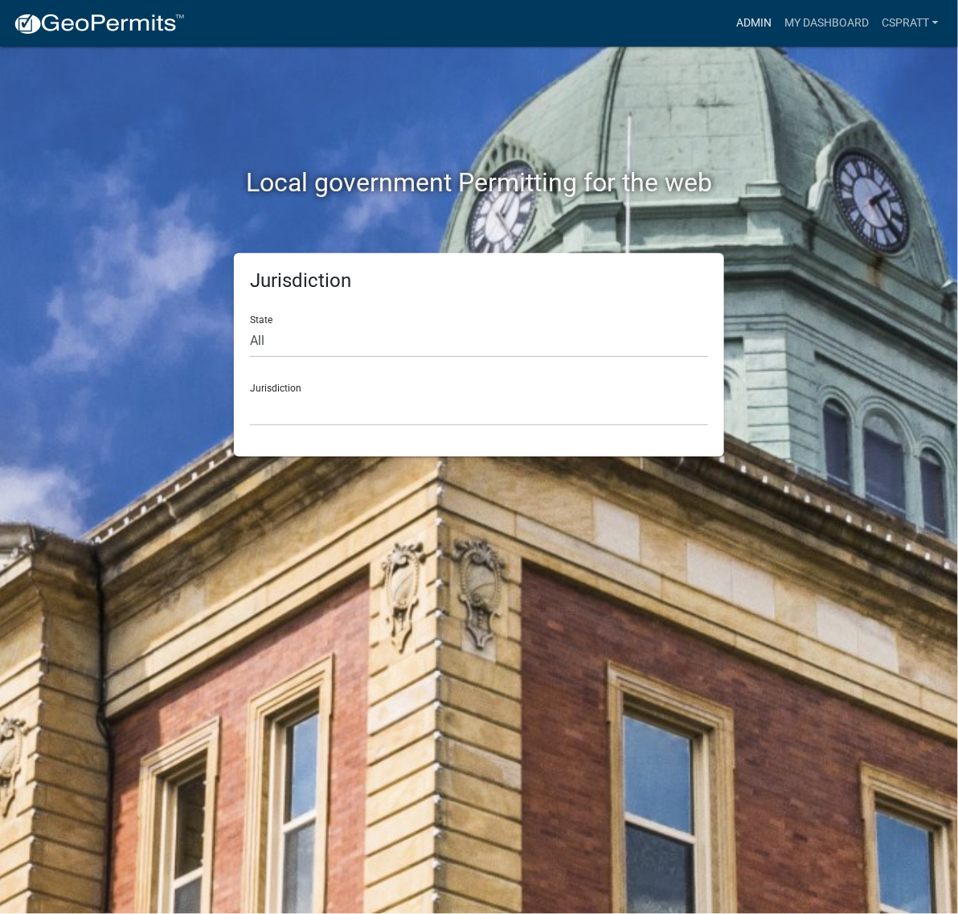
click at [730, 27] on link "Admin" at bounding box center [754, 23] width 48 height 31
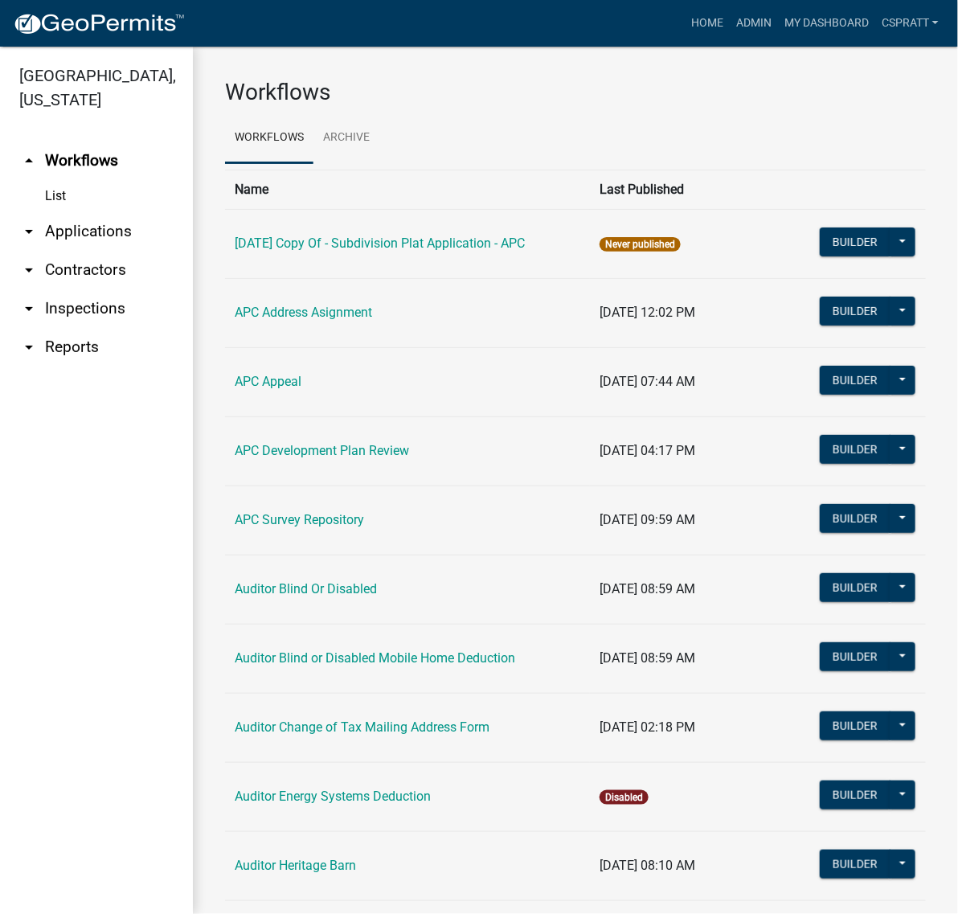
click at [110, 251] on link "arrow_drop_down Applications" at bounding box center [96, 231] width 193 height 39
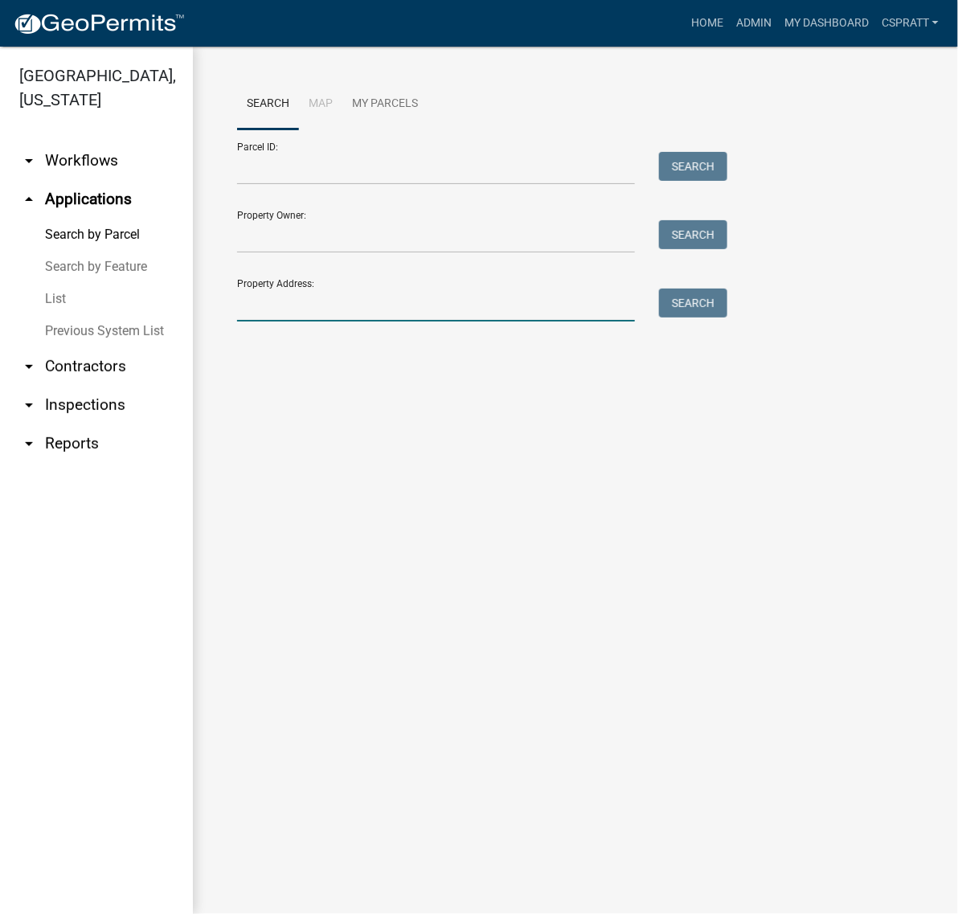
click at [281, 322] on input "Property Address:" at bounding box center [436, 305] width 398 height 33
click at [402, 322] on input "7670" at bounding box center [436, 305] width 398 height 33
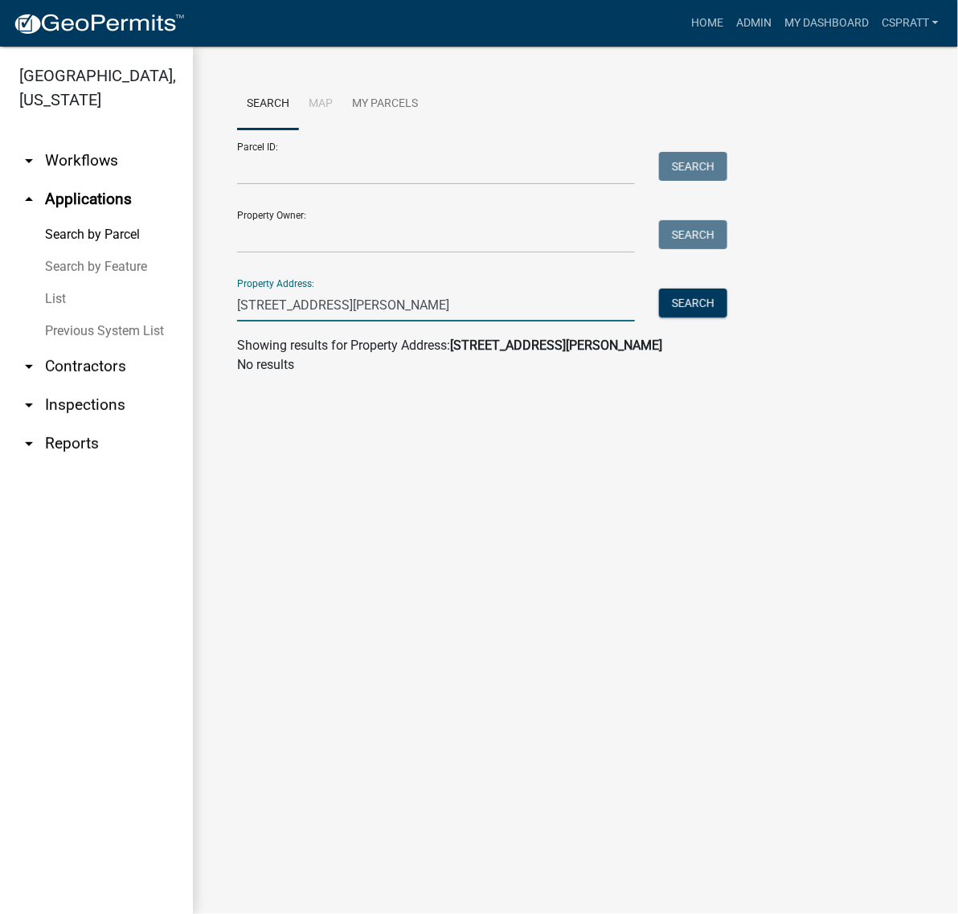
type input "[STREET_ADDRESS][PERSON_NAME]"
drag, startPoint x: 375, startPoint y: 362, endPoint x: 100, endPoint y: 391, distance: 275.7
click at [100, 391] on div "[GEOGRAPHIC_DATA], [US_STATE] arrow_drop_down Workflows List arrow_drop_up Appl…" at bounding box center [479, 480] width 958 height 867
drag, startPoint x: 262, startPoint y: 166, endPoint x: 264, endPoint y: 189, distance: 23.4
click at [262, 173] on div "Parcel ID: Search" at bounding box center [478, 156] width 482 height 55
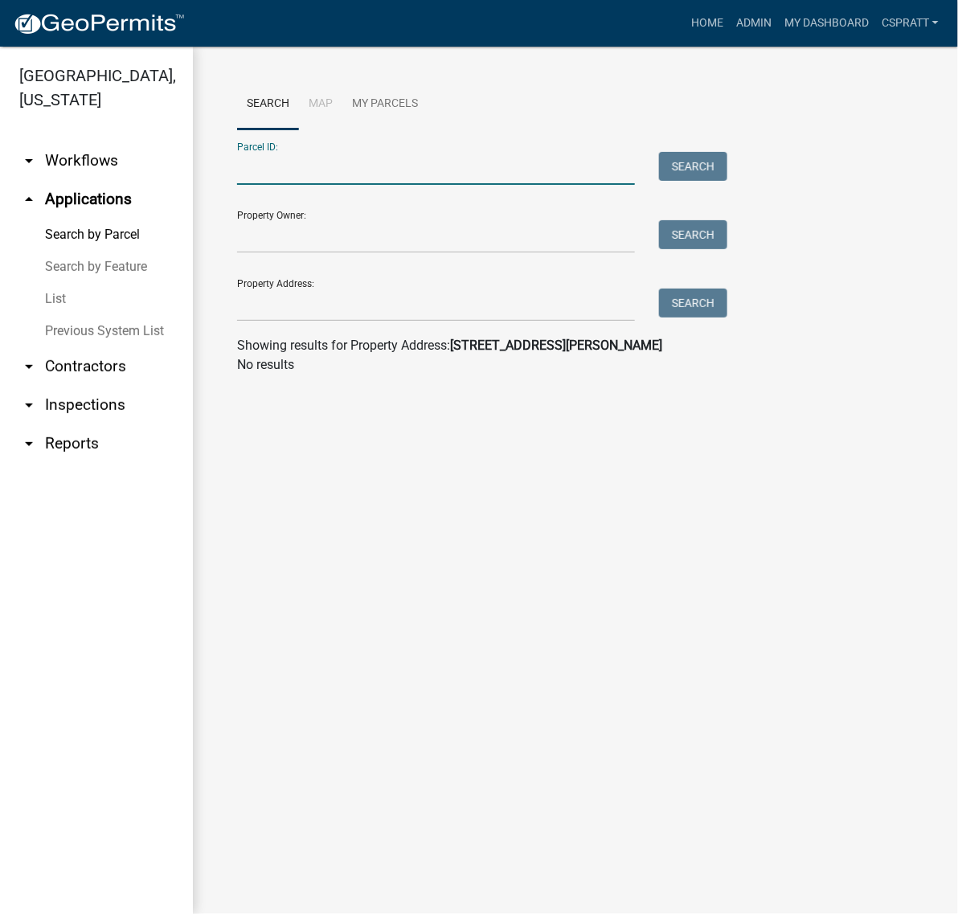
click at [264, 185] on input "Parcel ID:" at bounding box center [436, 168] width 398 height 33
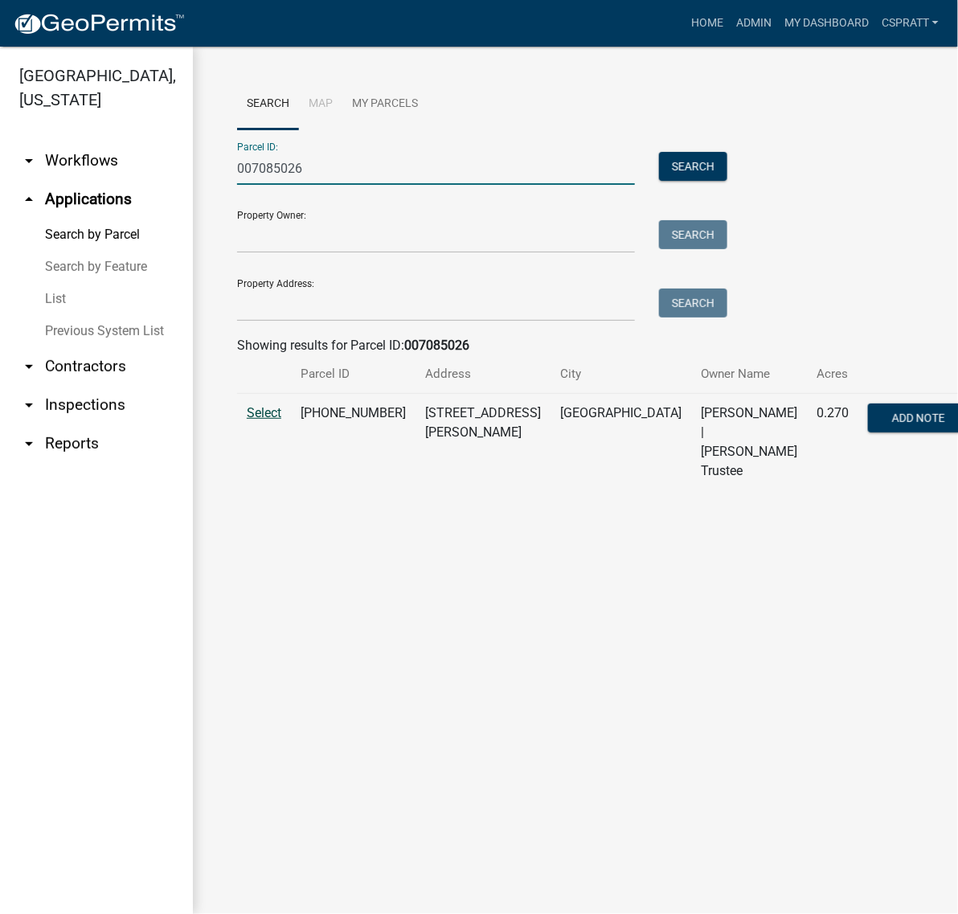
type input "007085026"
click at [275, 420] on span "Select" at bounding box center [264, 412] width 35 height 15
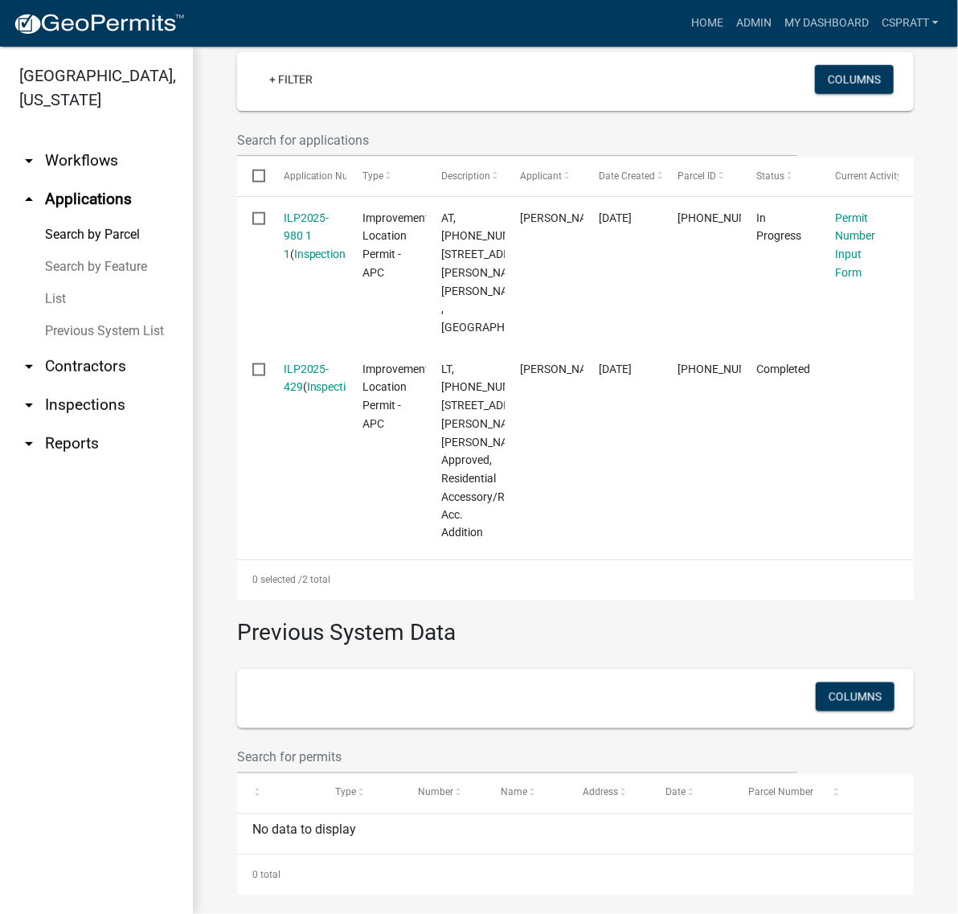
scroll to position [502, 0]
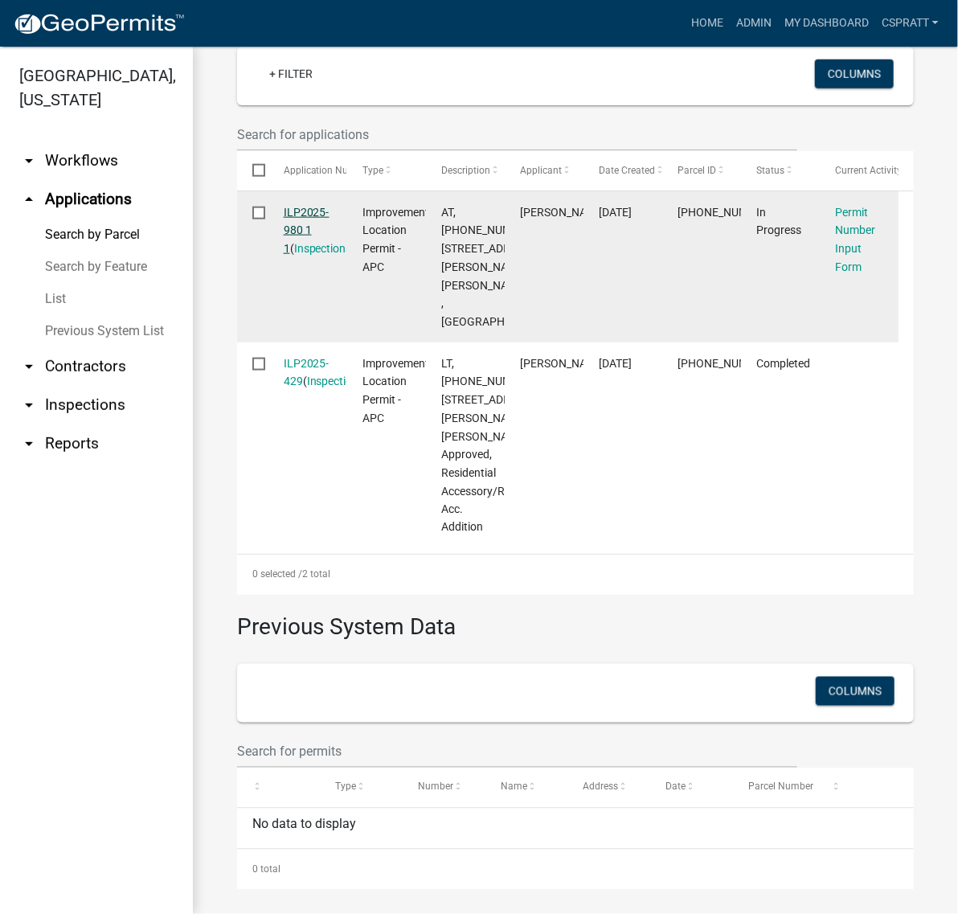
click at [315, 256] on link "ILP2025-980 1 1" at bounding box center [307, 231] width 46 height 50
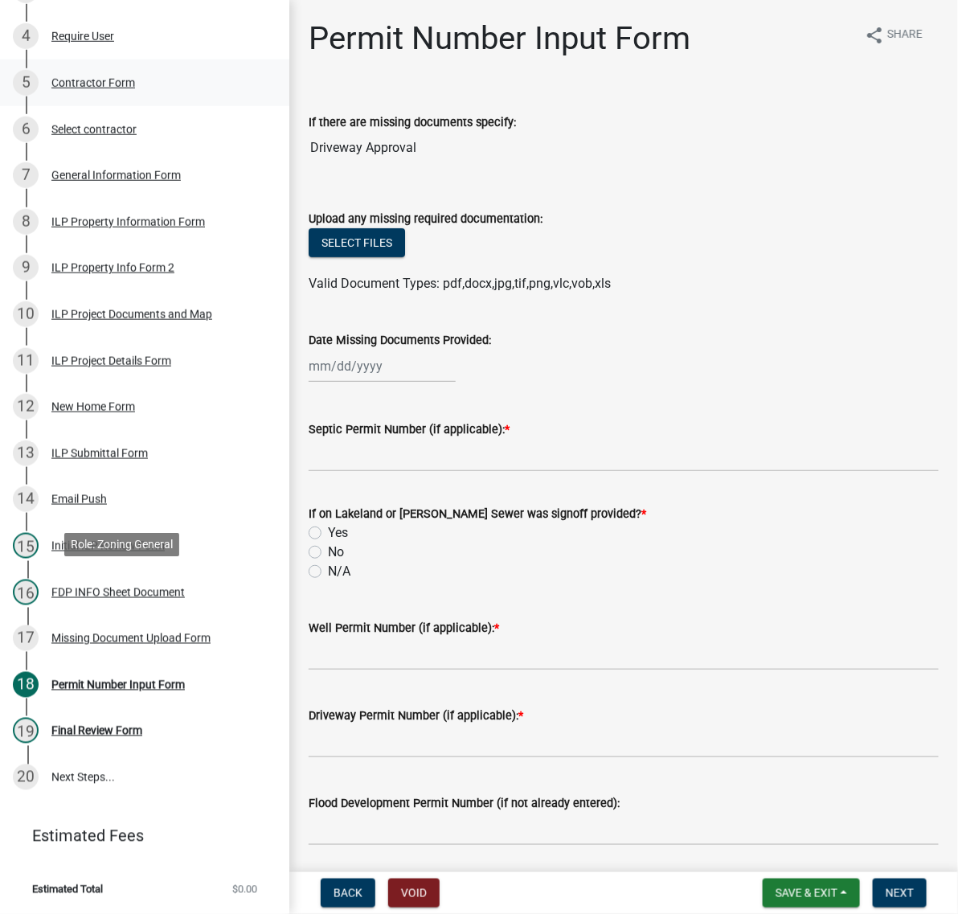
scroll to position [703, 0]
click at [92, 643] on div "Missing Document Upload Form" at bounding box center [130, 638] width 159 height 11
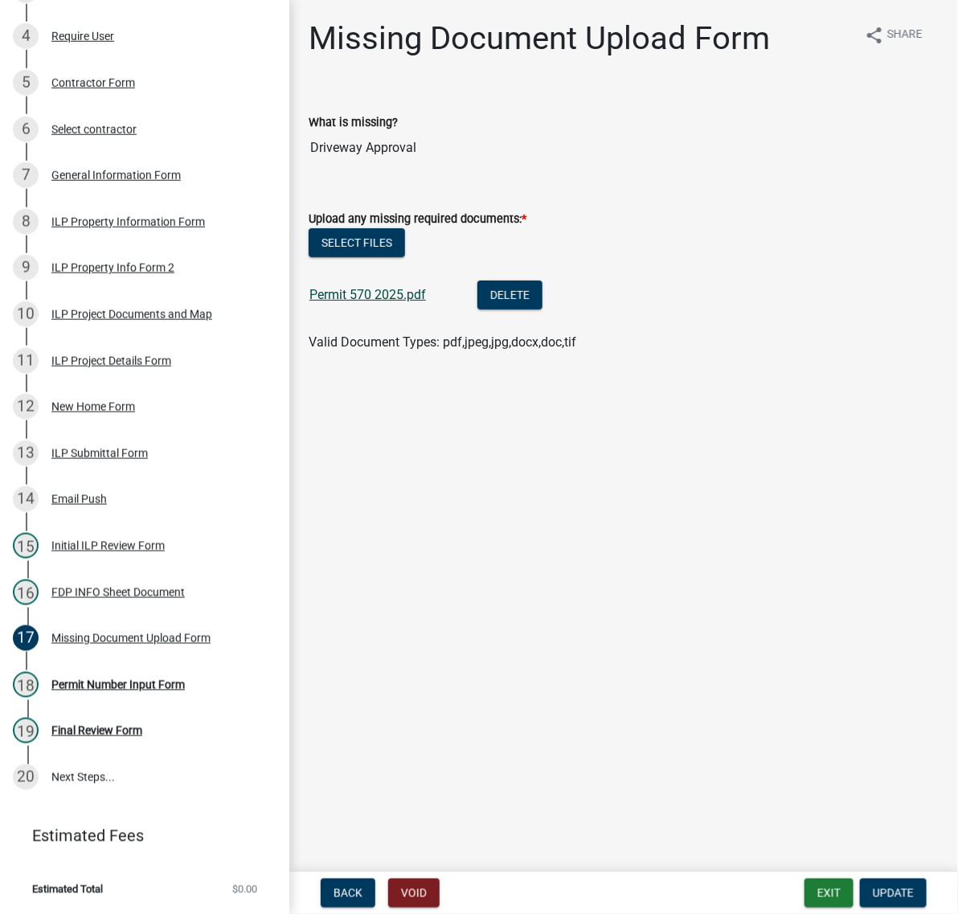
click at [411, 302] on link "Permit 570 2025.pdf" at bounding box center [368, 294] width 117 height 15
click at [103, 679] on div "Permit Number Input Form" at bounding box center [117, 684] width 133 height 11
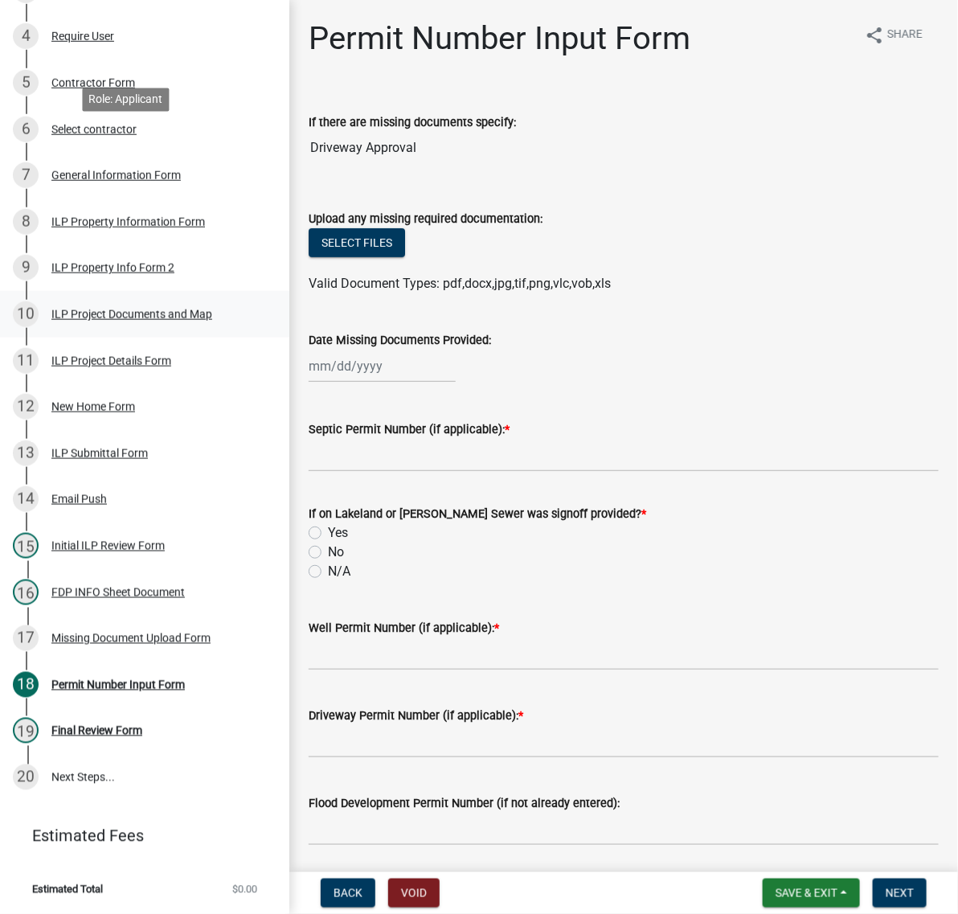
click at [75, 309] on div "ILP Project Documents and Map" at bounding box center [131, 314] width 161 height 11
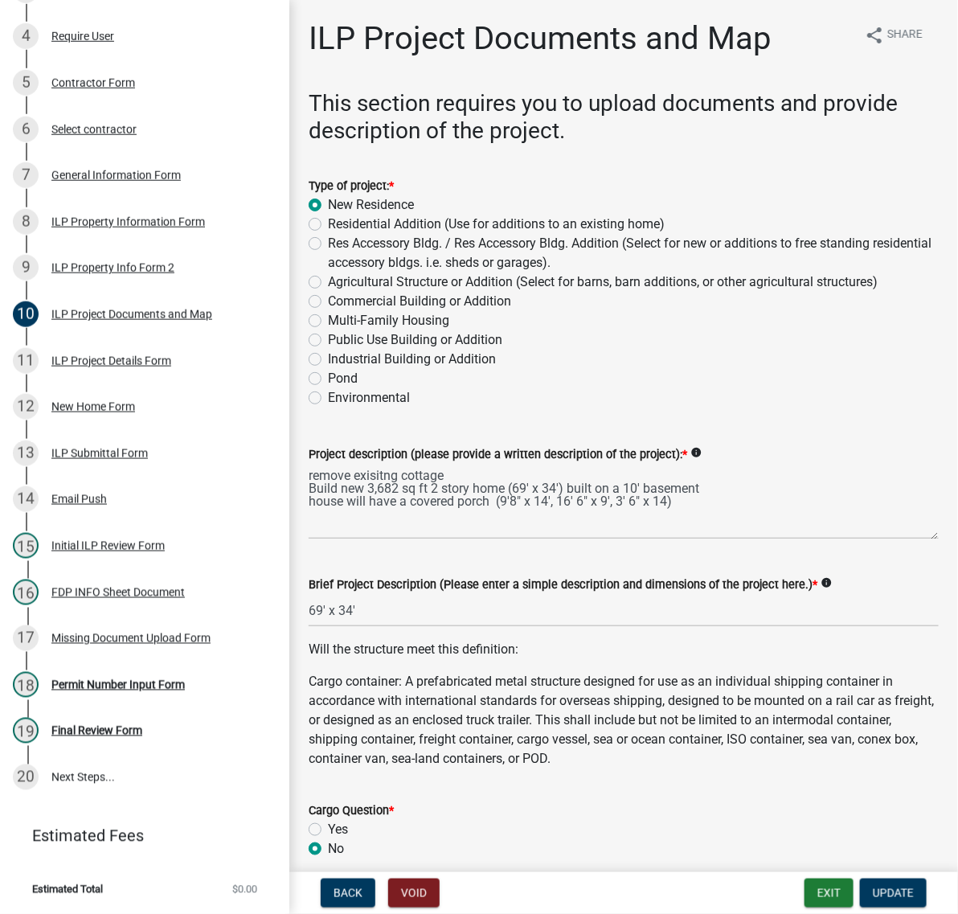
scroll to position [301, 0]
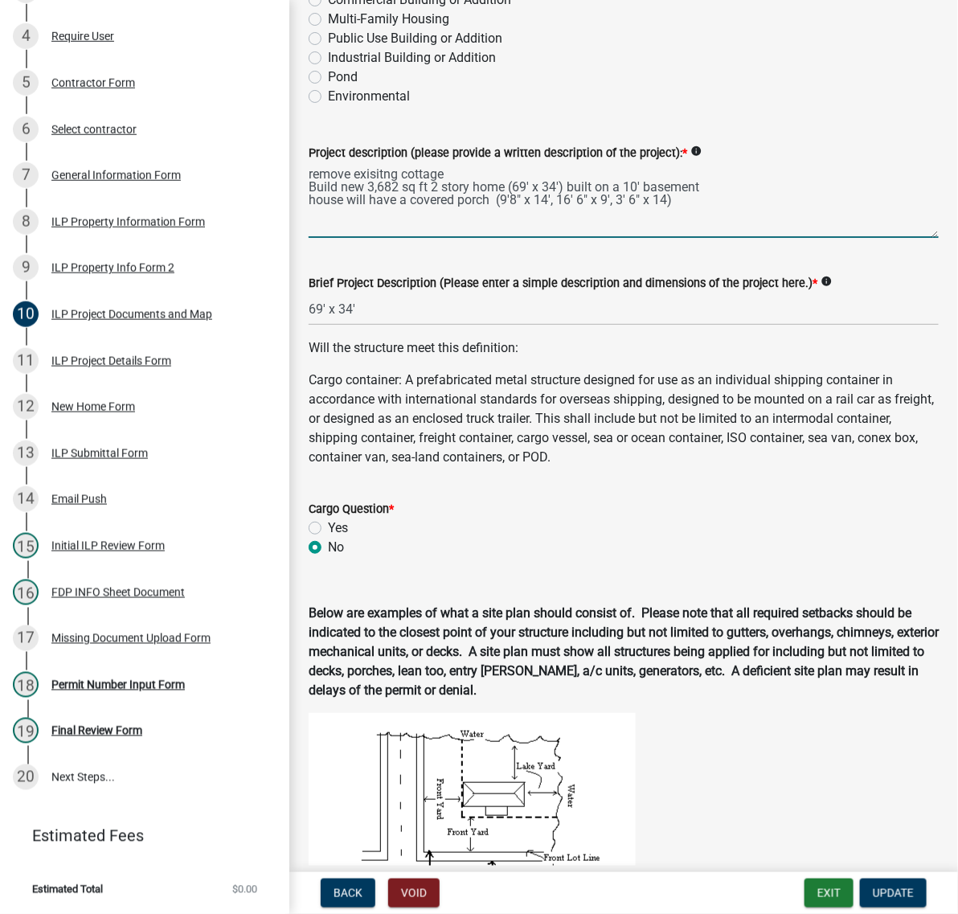
click at [512, 238] on textarea "remove exisitng cottage Build new 3,682 sq ft 2 story home (69' x 34') built on…" at bounding box center [624, 200] width 630 height 76
type textarea "Build new 3,682 sq ft 2 story home (69' x 34') built on a 10' basement house wi…"
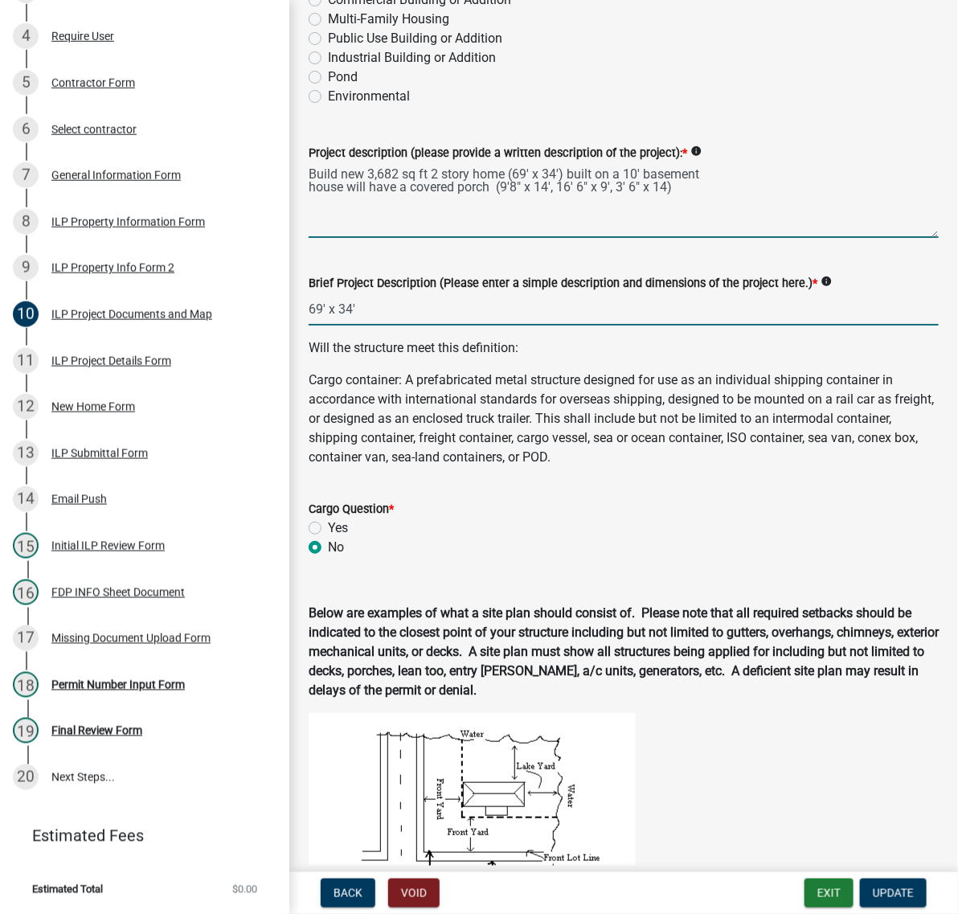
click at [335, 326] on input "69' x 34'" at bounding box center [624, 309] width 630 height 33
click at [399, 326] on input "69 x 34'" at bounding box center [624, 309] width 630 height 33
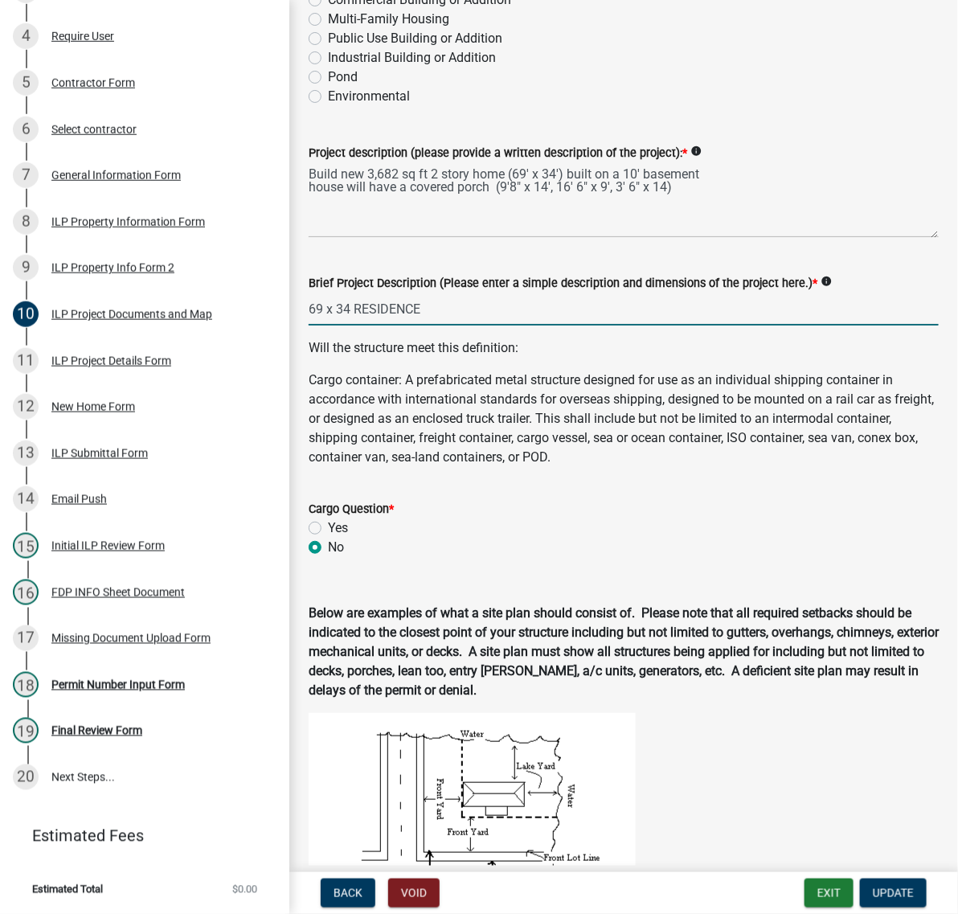
type input "69 x 34 RESIDENCE"
click at [593, 358] on p "Will the structure meet this definition:" at bounding box center [624, 347] width 630 height 19
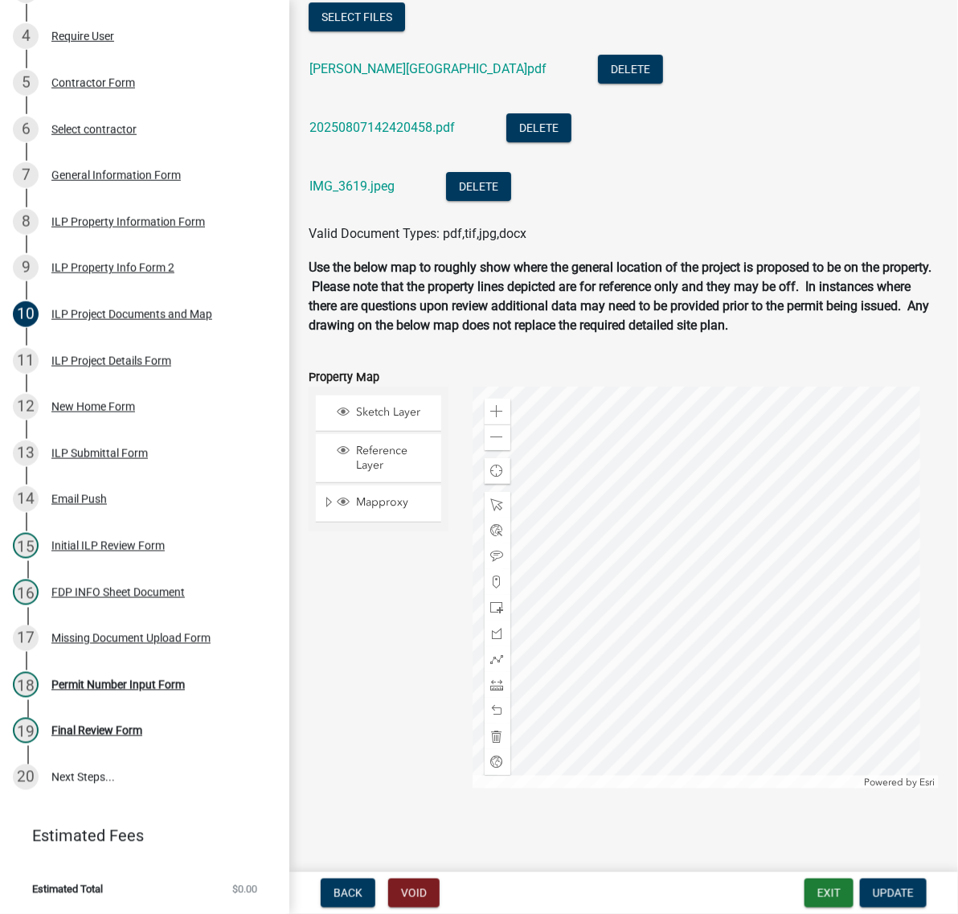
scroll to position [1909, 0]
click at [509, 76] on link "[PERSON_NAME][GEOGRAPHIC_DATA]pdf" at bounding box center [428, 68] width 237 height 15
click at [402, 146] on div "20250807142420458.pdf" at bounding box center [395, 129] width 171 height 33
click at [408, 135] on link "20250807142420458.pdf" at bounding box center [383, 127] width 146 height 15
click at [360, 194] on link "IMG_3619.jpeg" at bounding box center [352, 185] width 85 height 15
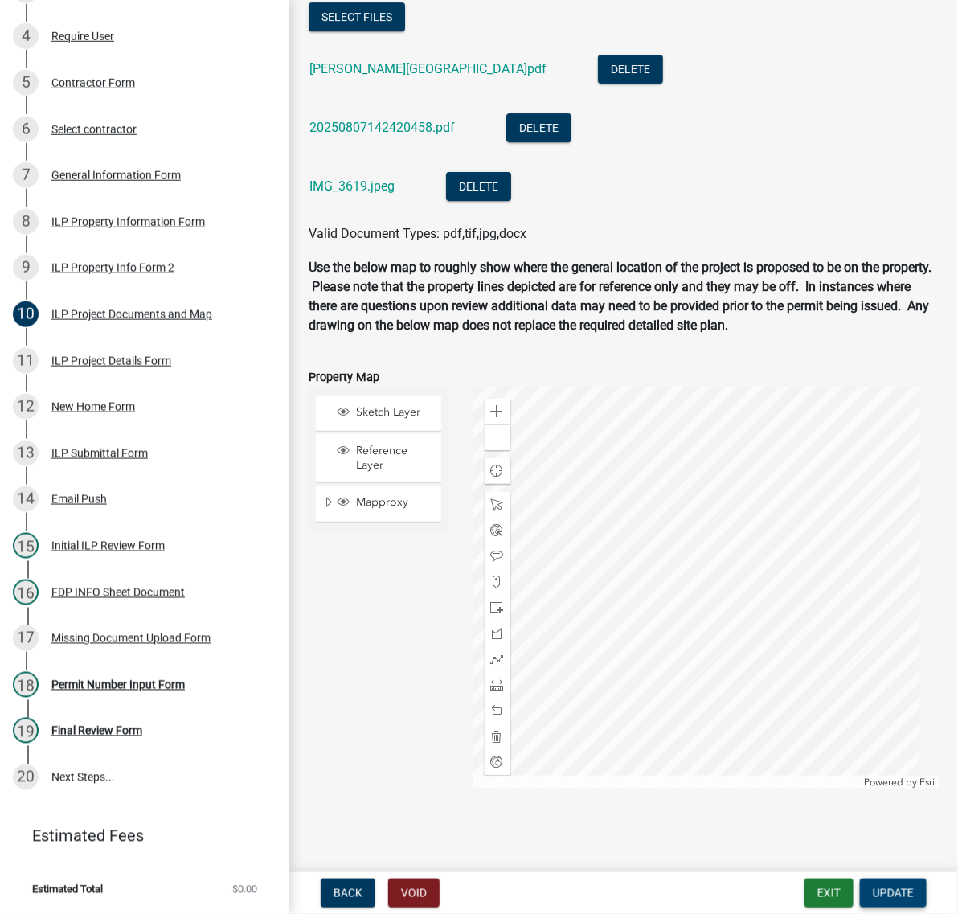
click at [892, 893] on span "Update" at bounding box center [893, 893] width 41 height 13
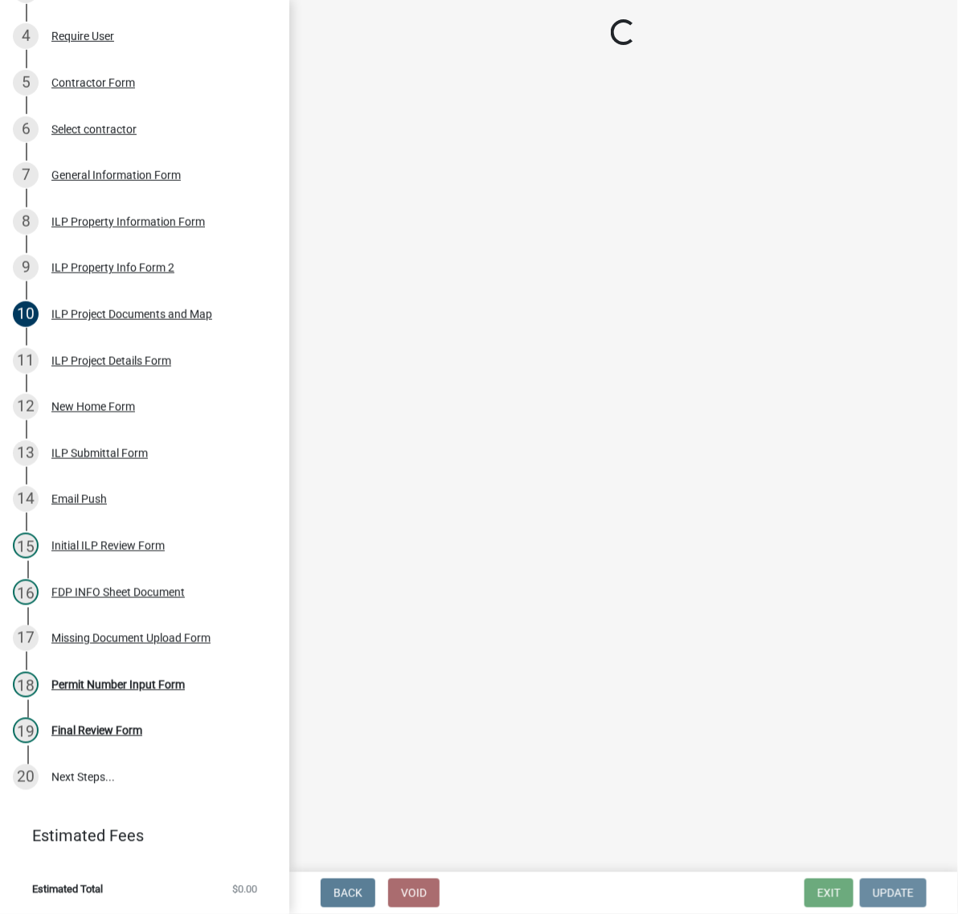
scroll to position [0, 0]
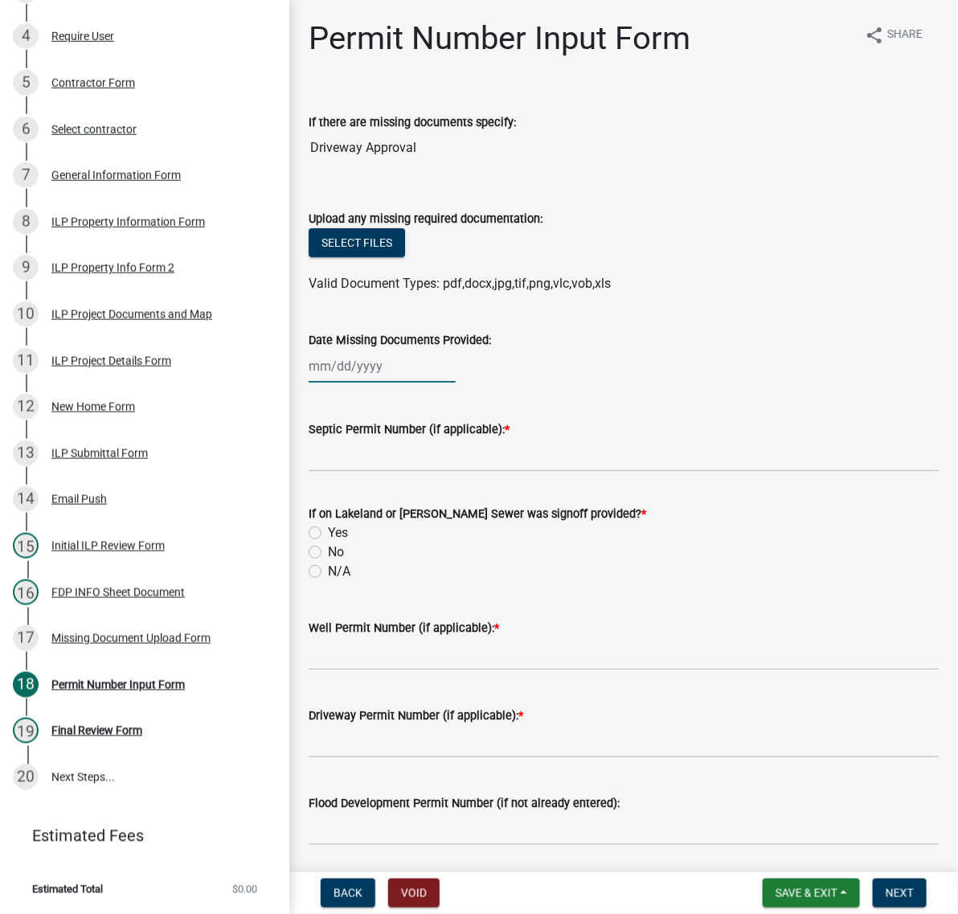
click at [379, 383] on div at bounding box center [382, 366] width 147 height 33
select select "8"
select select "2025"
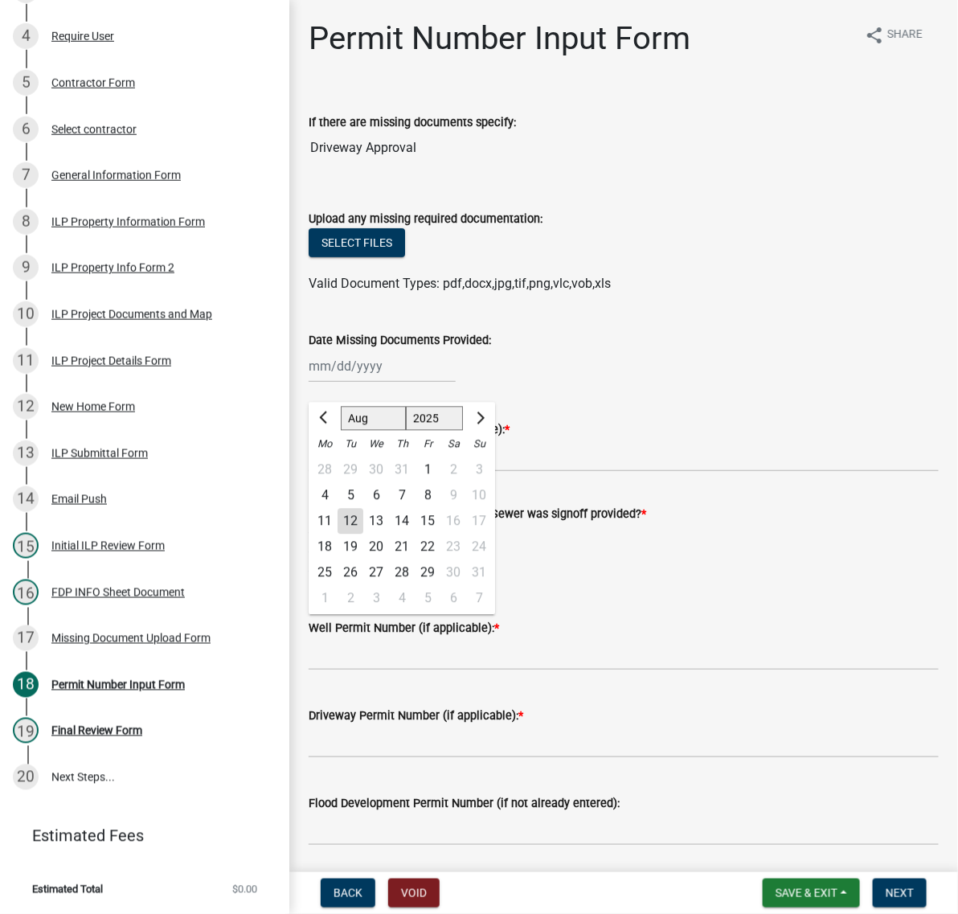
click at [363, 535] on div "12" at bounding box center [351, 522] width 26 height 26
type input "[DATE]"
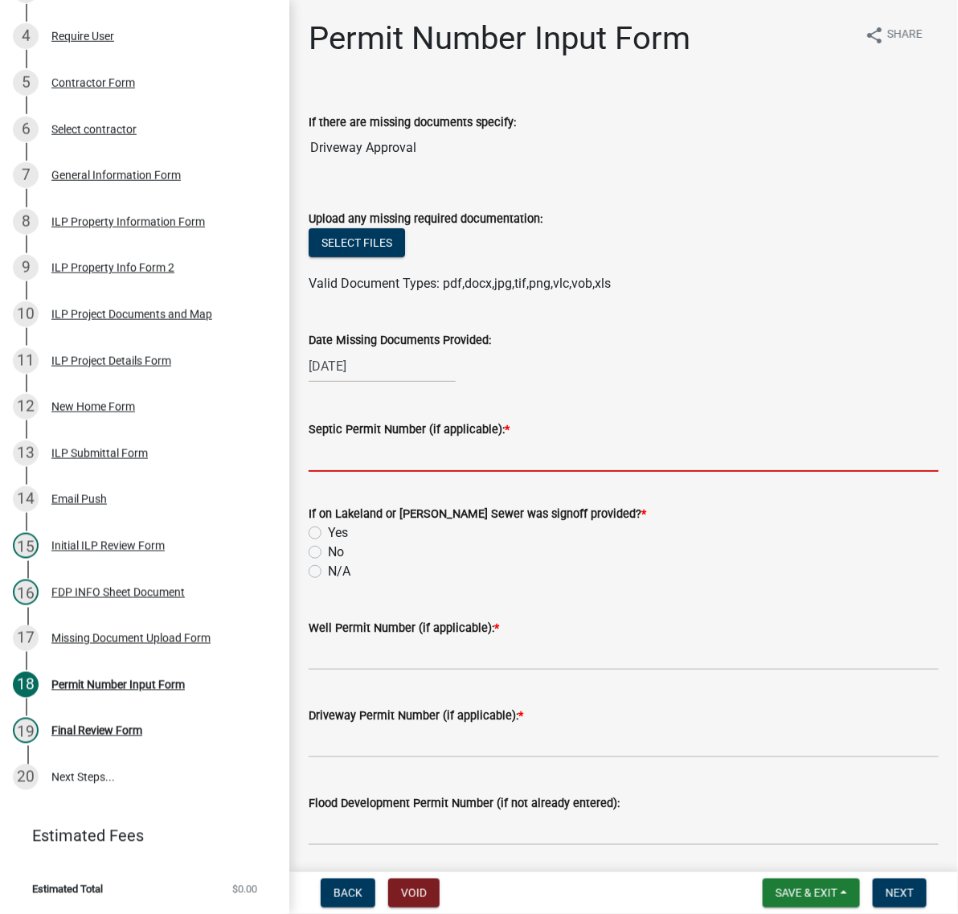
click at [378, 472] on input "Septic Permit Number (if applicable): *" at bounding box center [624, 455] width 630 height 33
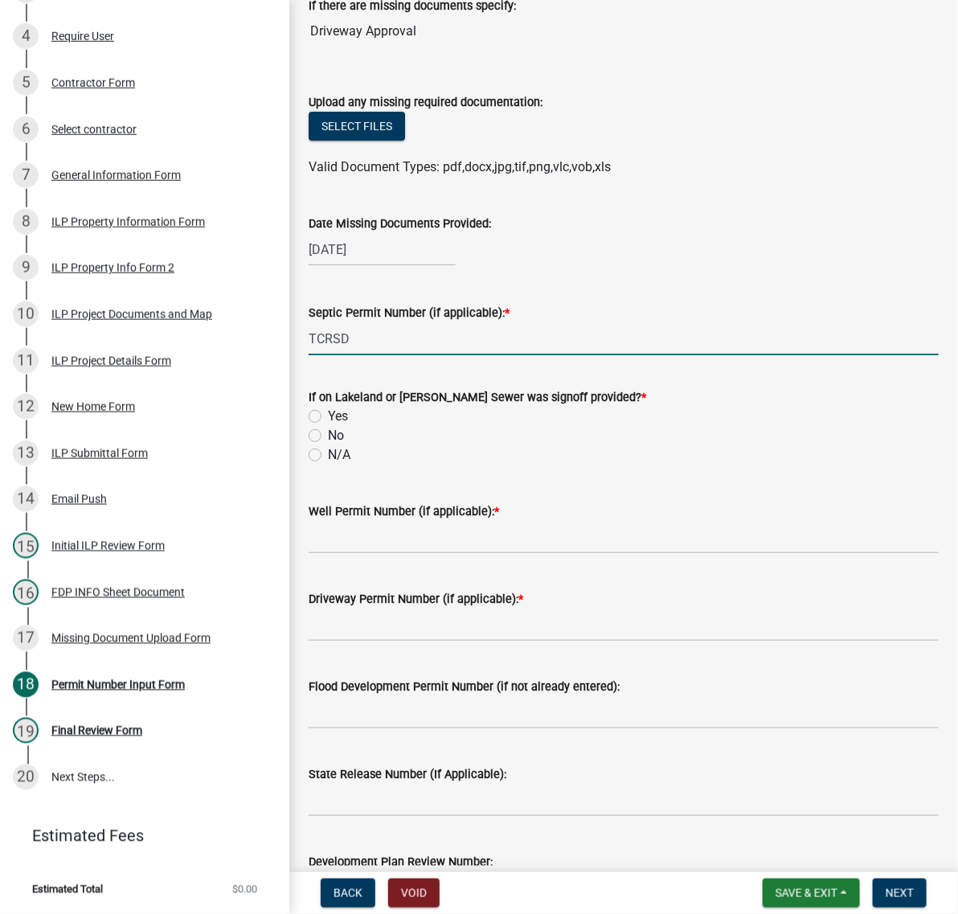
scroll to position [301, 0]
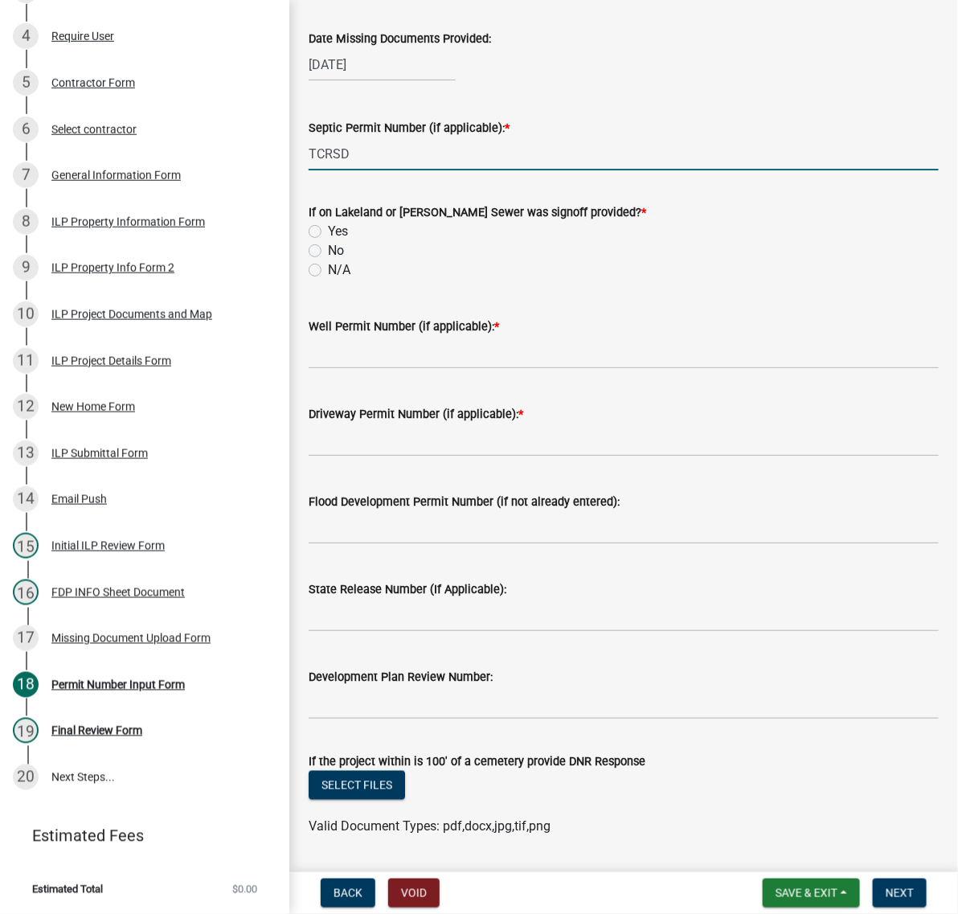
type input "TCRSD"
click at [328, 260] on label "No" at bounding box center [336, 250] width 16 height 19
click at [328, 252] on input "No" at bounding box center [333, 246] width 10 height 10
radio input "true"
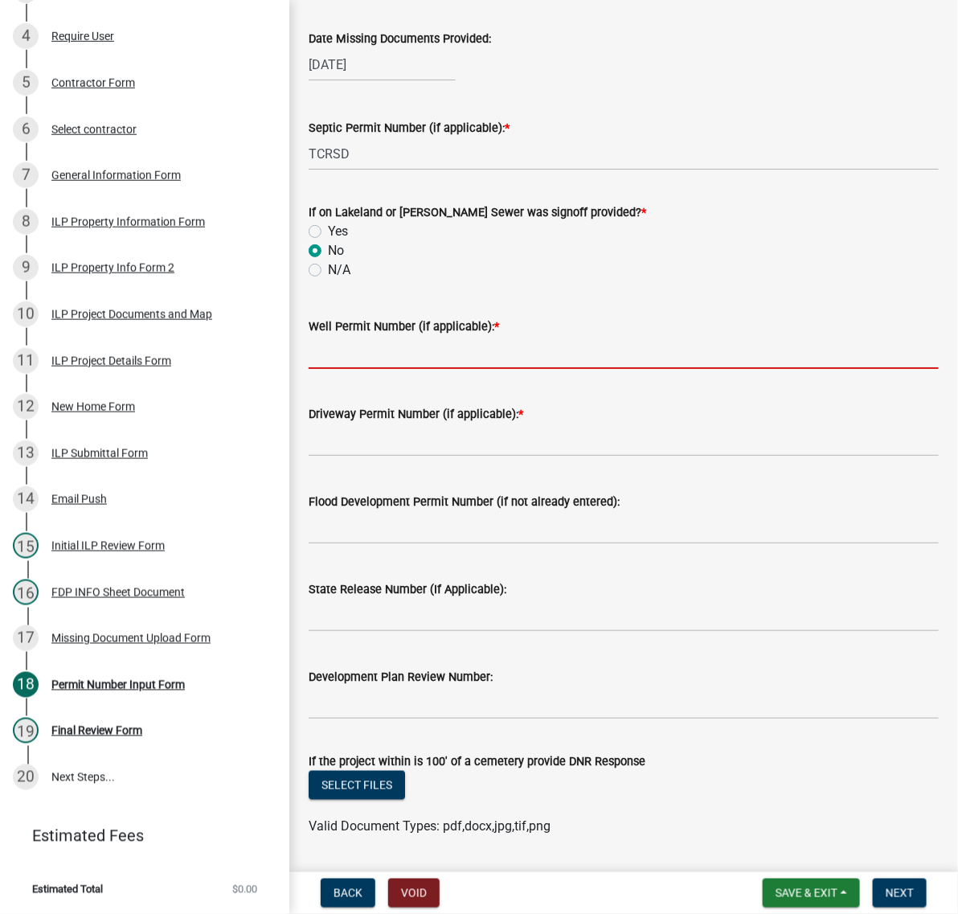
click at [354, 369] on input "Well Permit Number (if applicable): *" at bounding box center [624, 352] width 630 height 33
type input "LONO"
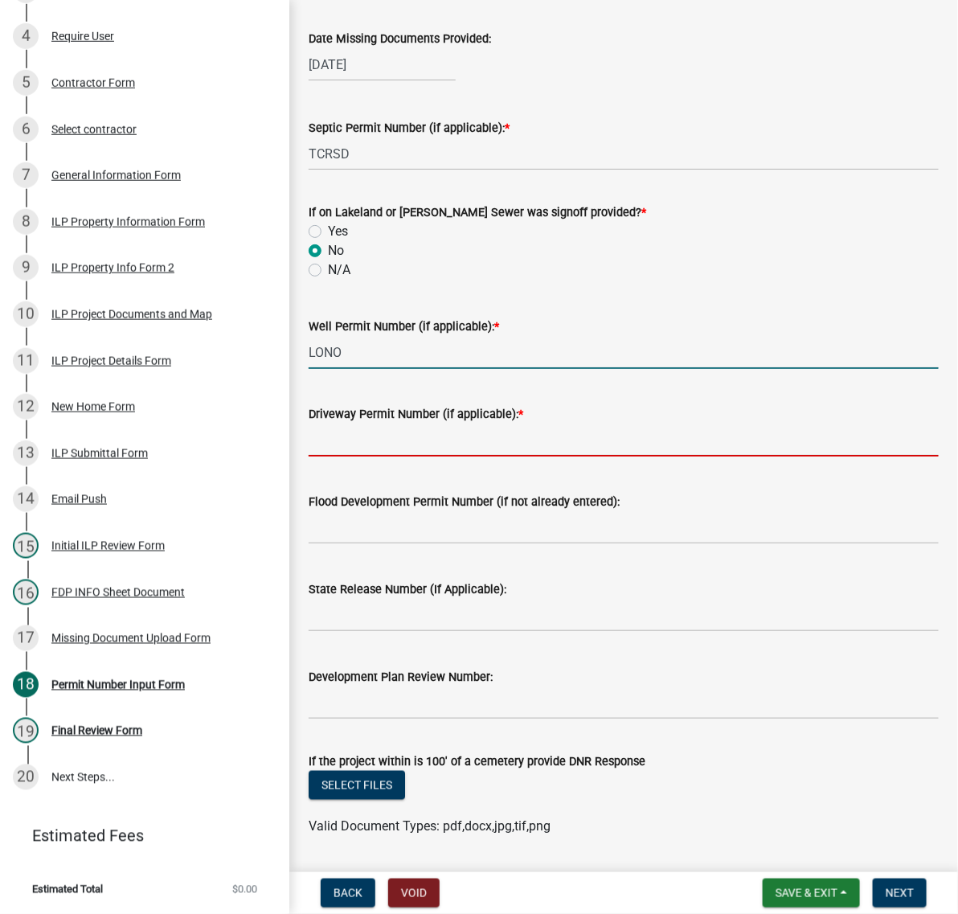
click at [346, 457] on input "Driveway Permit Number (if applicable): *" at bounding box center [624, 440] width 630 height 33
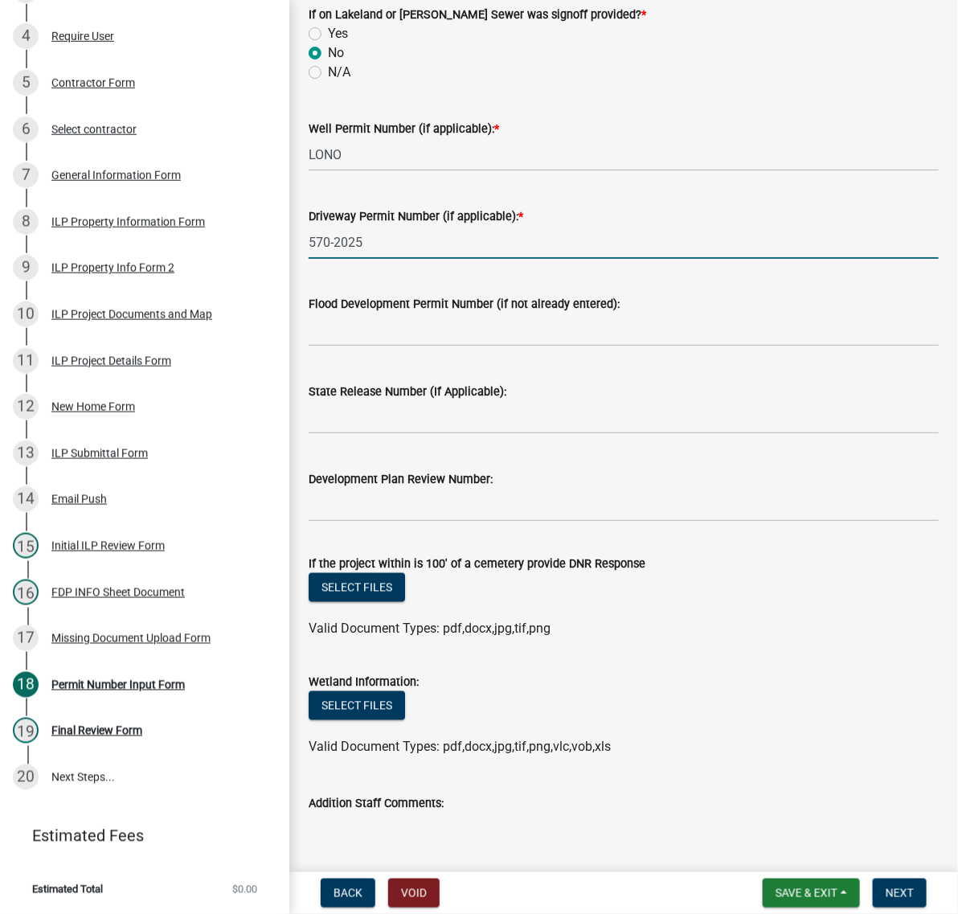
scroll to position [502, 0]
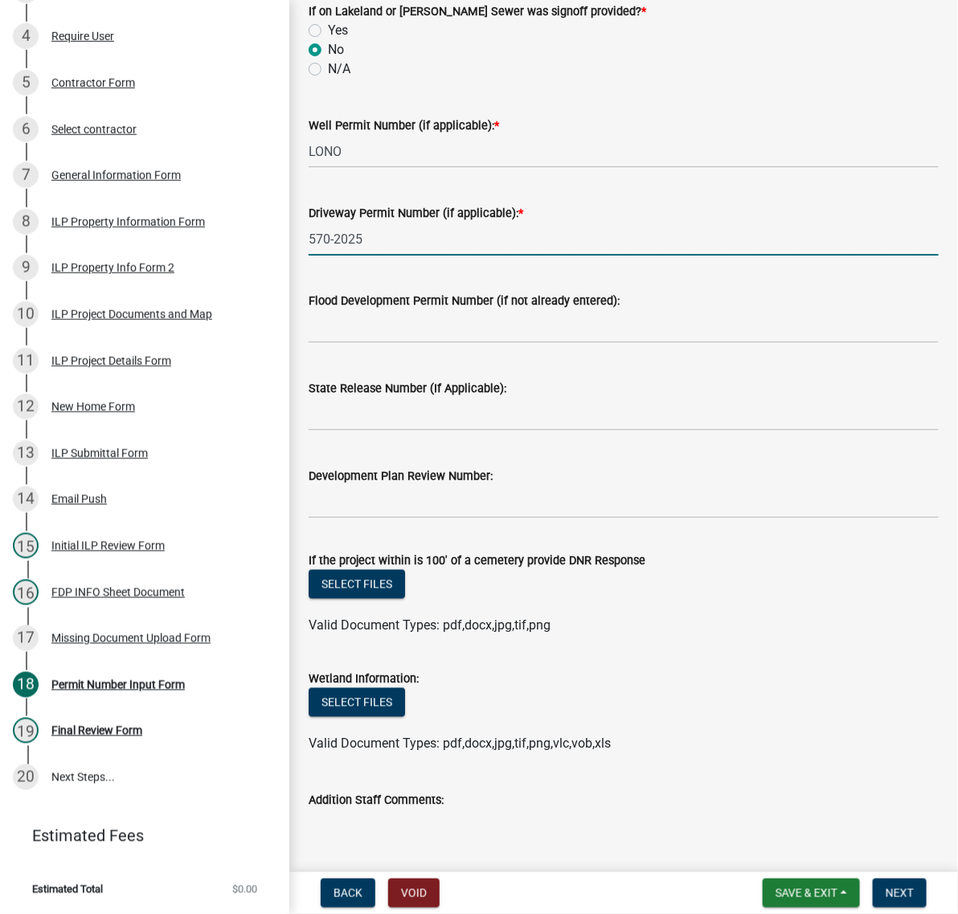
type input "570-2025"
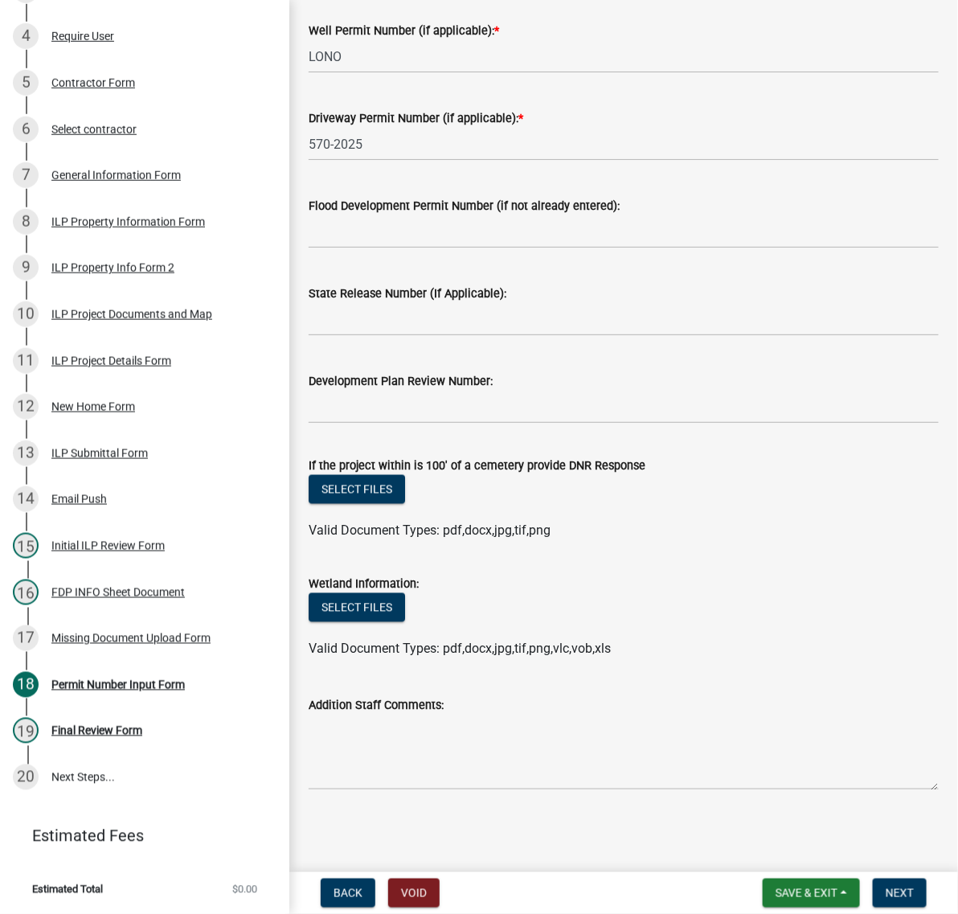
scroll to position [947, 0]
click at [885, 897] on button "Next" at bounding box center [900, 893] width 54 height 29
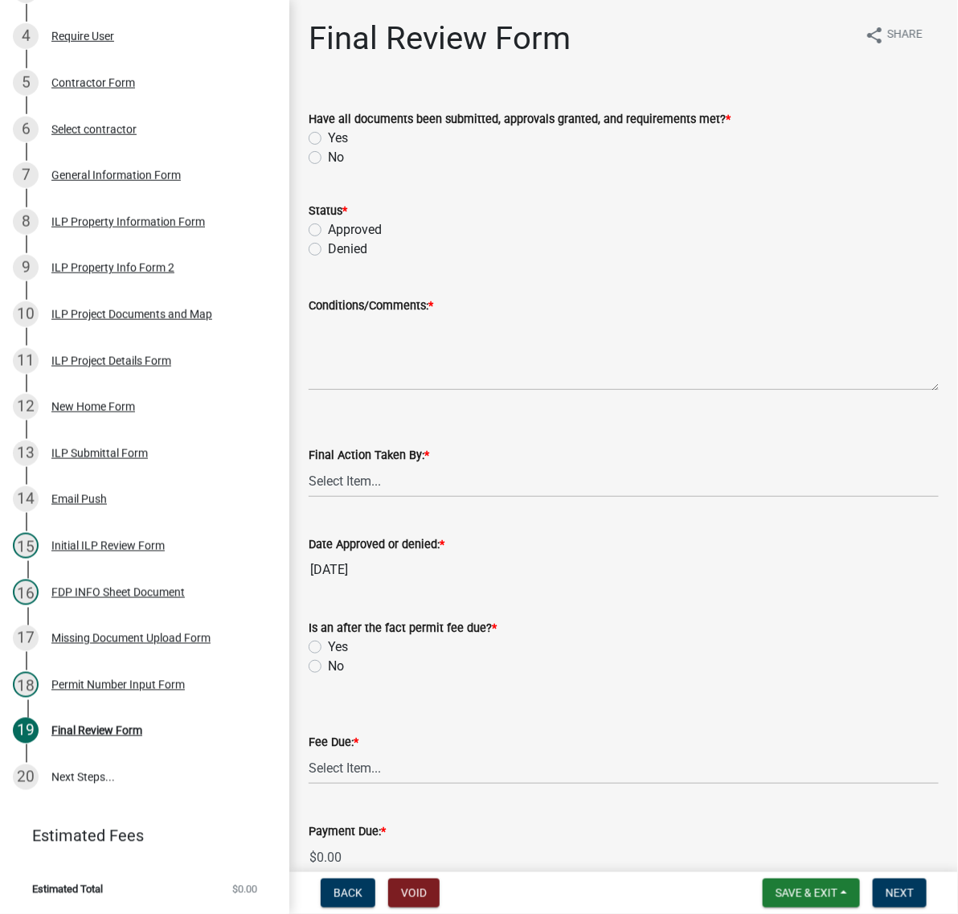
click at [328, 148] on label "Yes" at bounding box center [338, 138] width 20 height 19
click at [328, 139] on input "Yes" at bounding box center [333, 134] width 10 height 10
radio input "true"
click at [328, 240] on label "Approved" at bounding box center [355, 229] width 54 height 19
click at [328, 231] on input "Approved" at bounding box center [333, 225] width 10 height 10
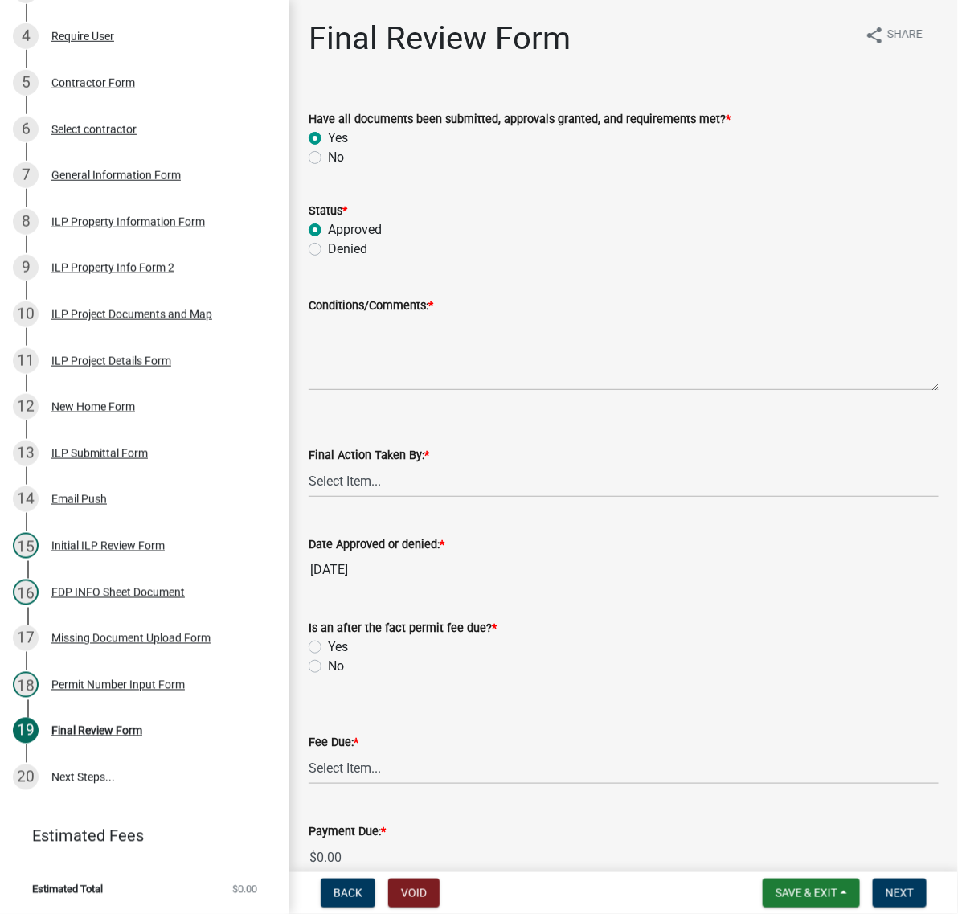
radio input "true"
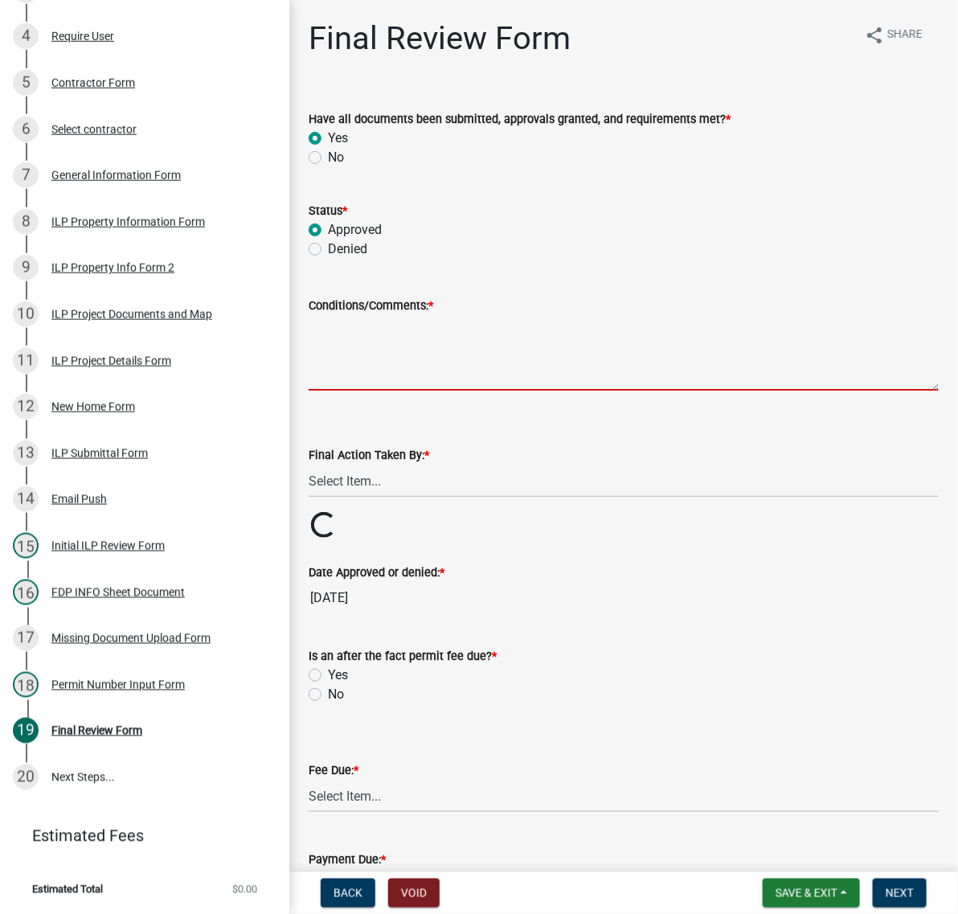
click at [371, 391] on textarea "Conditions/Comments: *" at bounding box center [624, 353] width 630 height 76
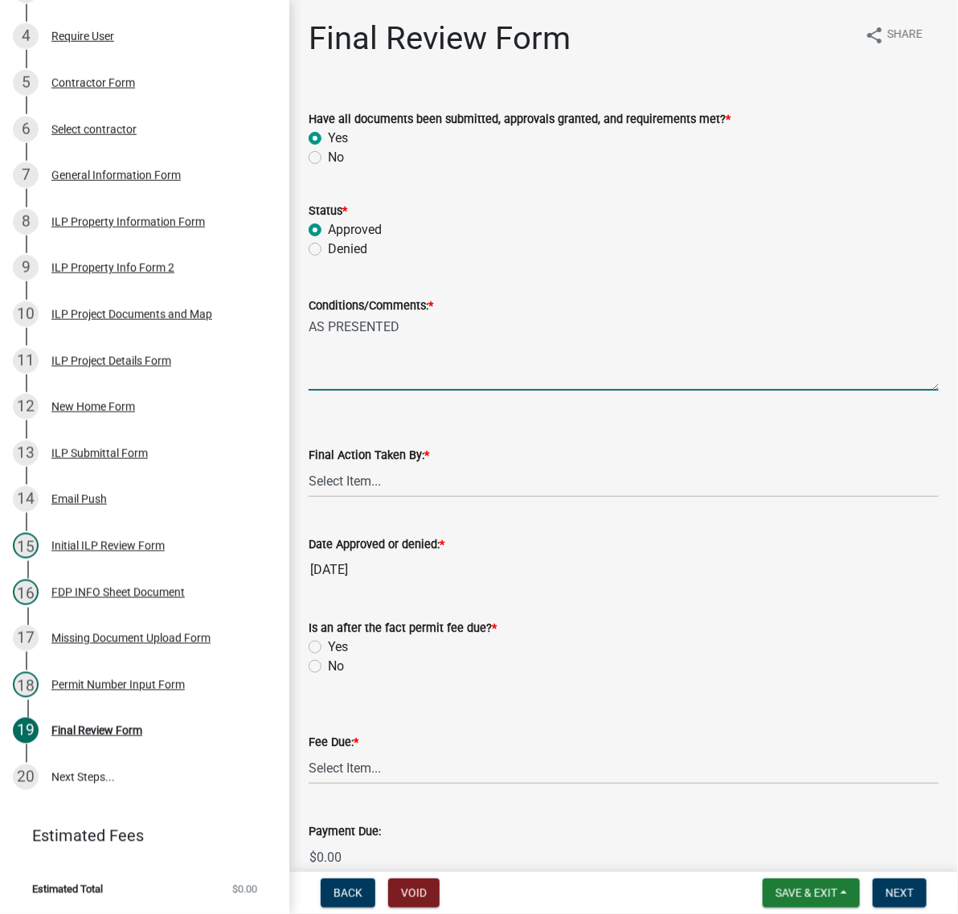
type textarea "AS PRESENTED"
click at [396, 498] on select "Select Item... MMS LT AT CS [PERSON_NAME]" at bounding box center [624, 481] width 630 height 33
click at [314, 498] on select "Select Item... MMS LT AT CS [PERSON_NAME]" at bounding box center [624, 481] width 630 height 33
select select "c872cdc8-ca01-49f1-a213-e4b05fa58cd2"
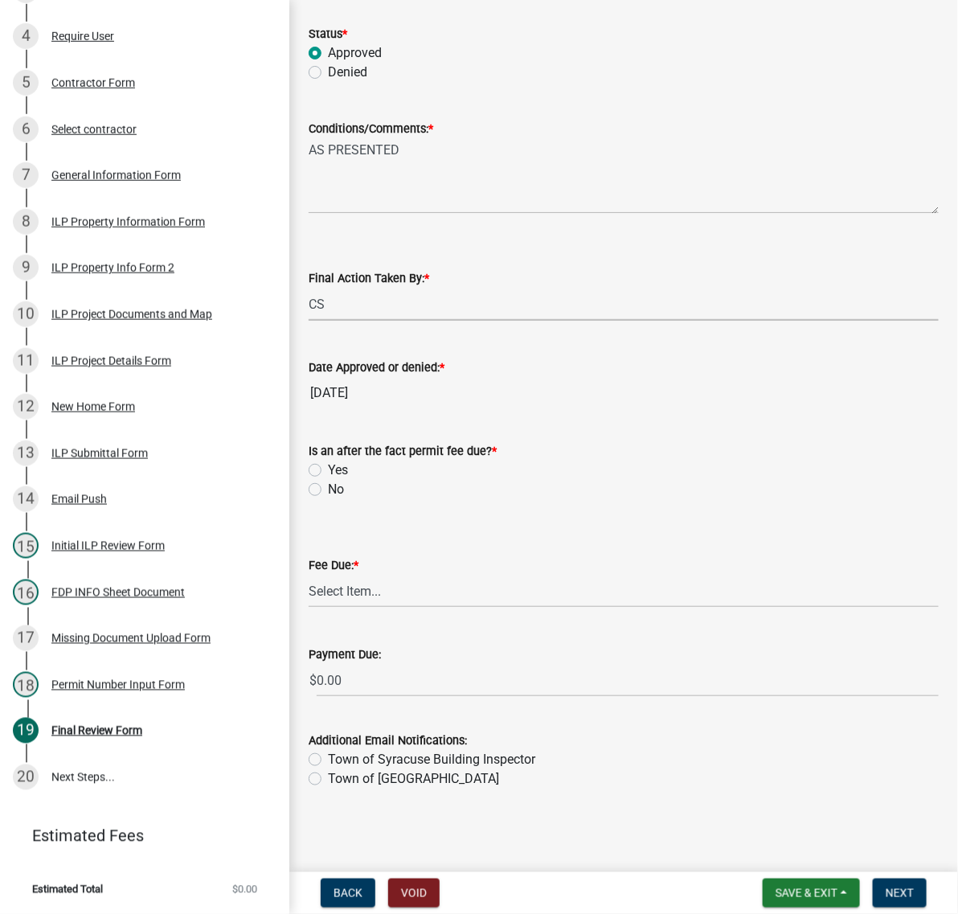
scroll to position [402, 0]
click at [328, 480] on label "No" at bounding box center [336, 489] width 16 height 19
click at [328, 480] on input "No" at bounding box center [333, 485] width 10 height 10
radio input "true"
drag, startPoint x: 364, startPoint y: 568, endPoint x: 370, endPoint y: 576, distance: 10.5
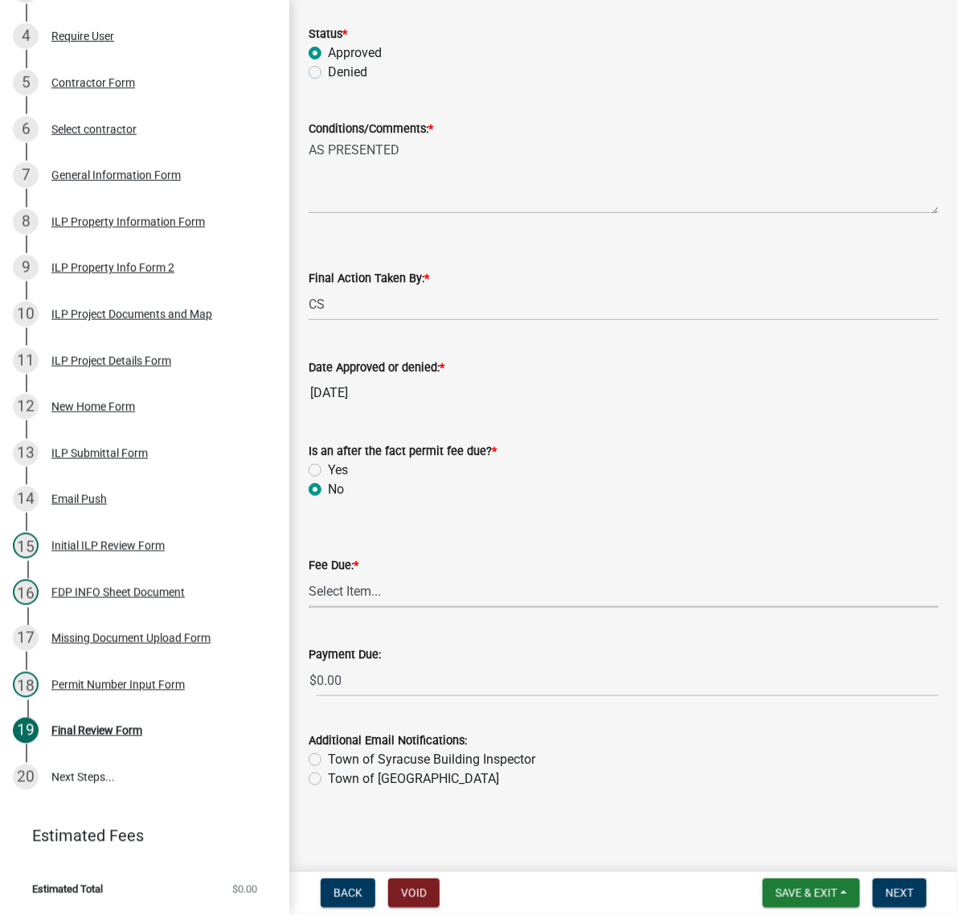
click at [366, 575] on select "Select Item... N/A $10.00 $25.00 $125.00 $250 $500 $500 + $10.00 for every 10 s…" at bounding box center [624, 591] width 630 height 33
click at [314, 608] on select "Select Item... N/A $10.00 $25.00 $125.00 $250 $500 $500 + $10.00 for every 10 s…" at bounding box center [624, 591] width 630 height 33
select select "71256567-8c52-414d-b434-ae6b266e1a0e"
click at [902, 887] on span "Next" at bounding box center [900, 893] width 28 height 13
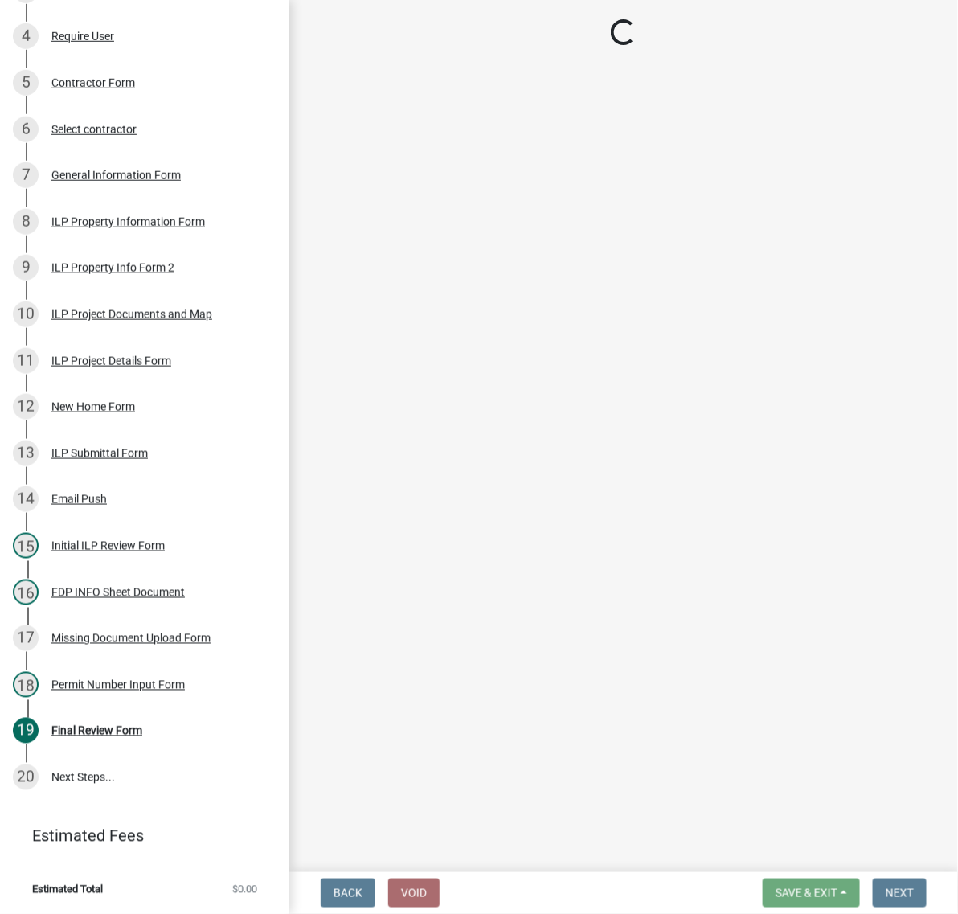
scroll to position [14, 0]
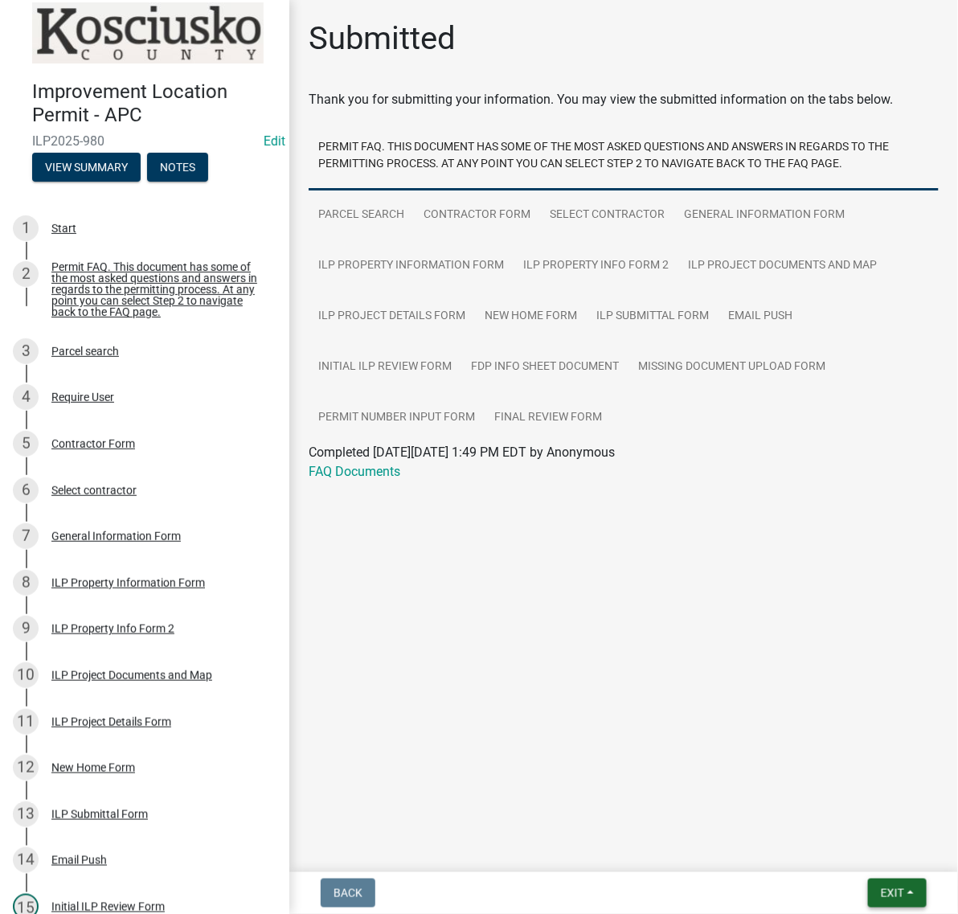
drag, startPoint x: 883, startPoint y: 895, endPoint x: 873, endPoint y: 882, distance: 16.1
click at [883, 895] on span "Exit" at bounding box center [892, 893] width 23 height 13
click at [854, 850] on button "Save & Exit" at bounding box center [862, 844] width 129 height 39
